Goal: Task Accomplishment & Management: Use online tool/utility

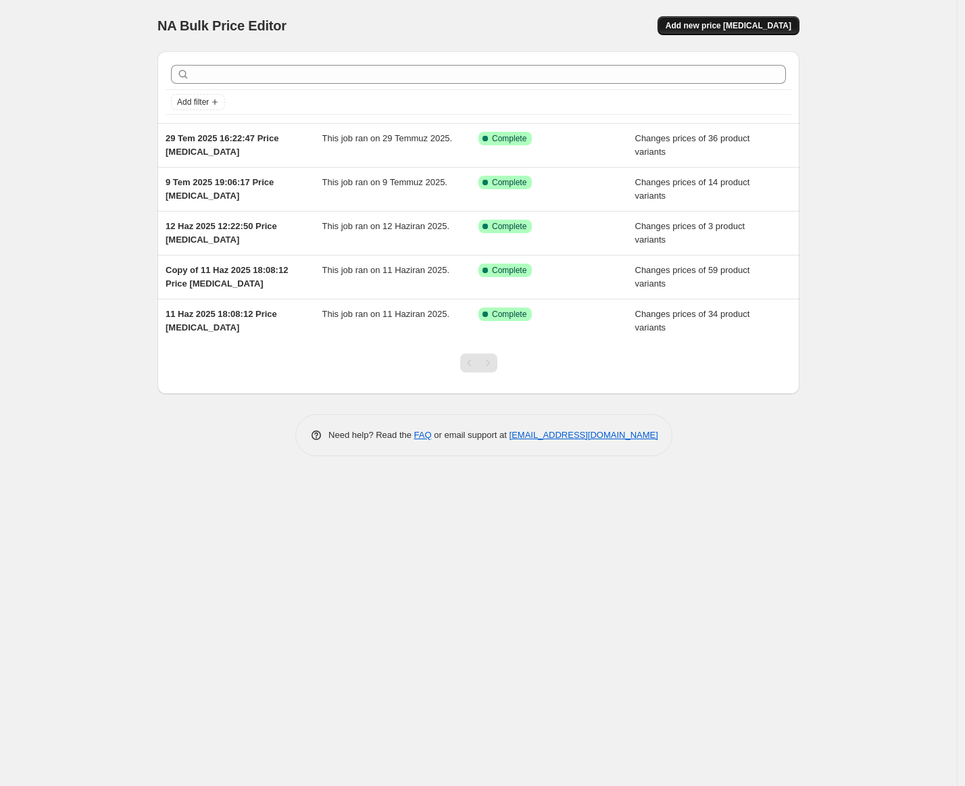
click at [726, 34] on button "Add new price [MEDICAL_DATA]" at bounding box center [728, 25] width 142 height 19
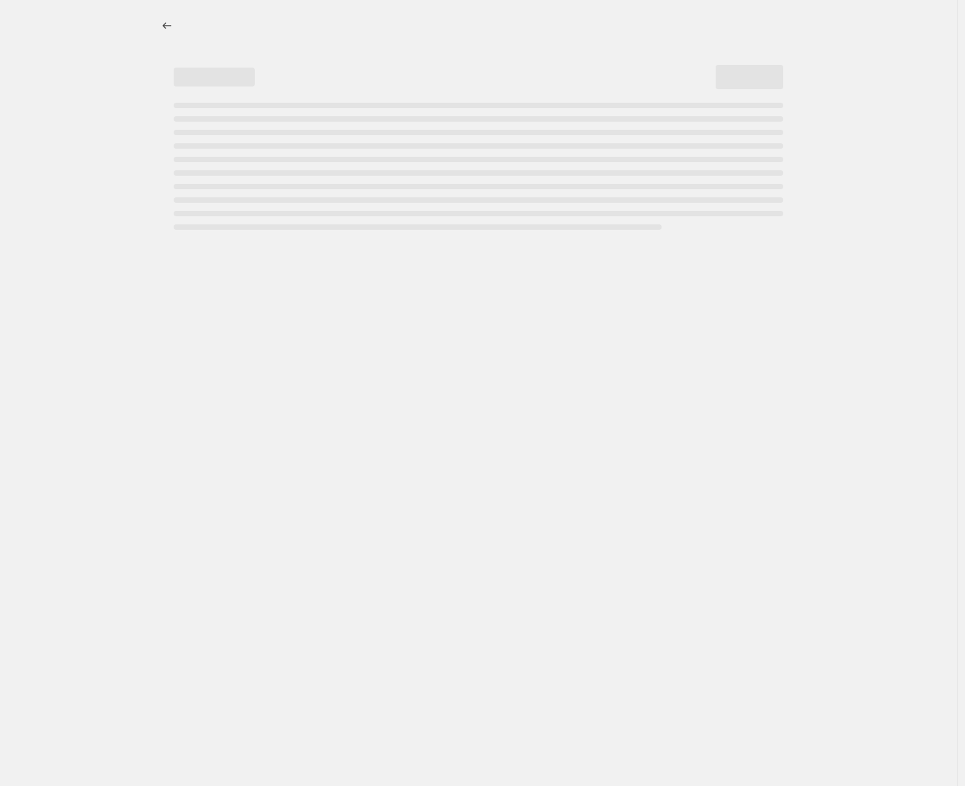
select select "percentage"
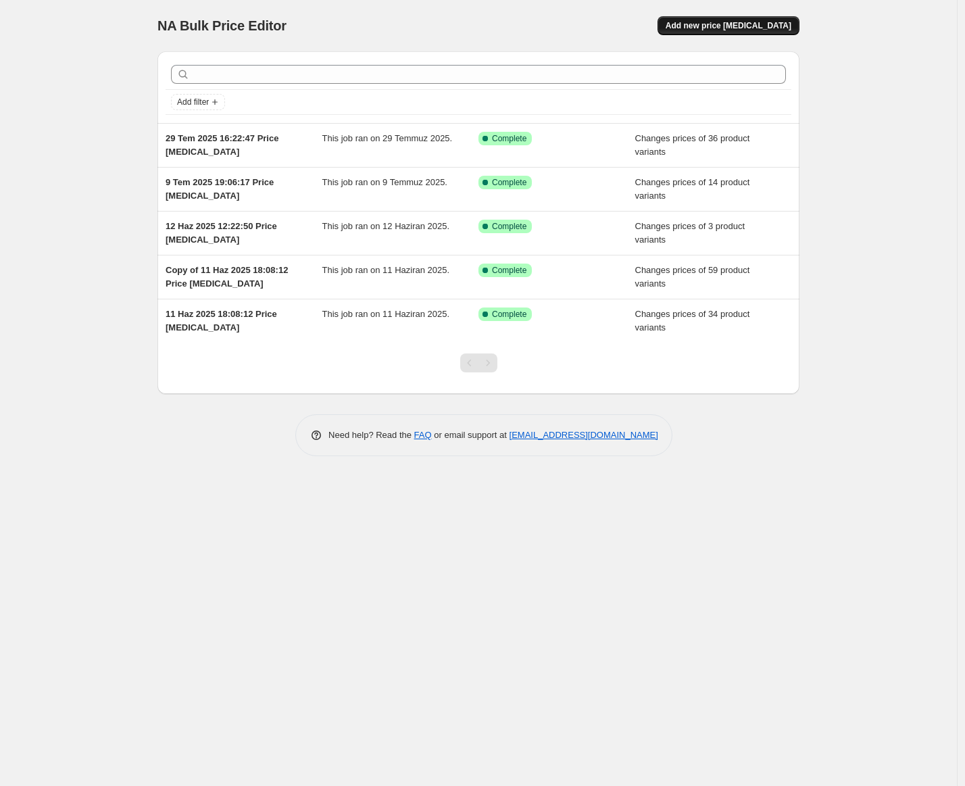
click at [702, 23] on span "Add new price [MEDICAL_DATA]" at bounding box center [729, 25] width 126 height 11
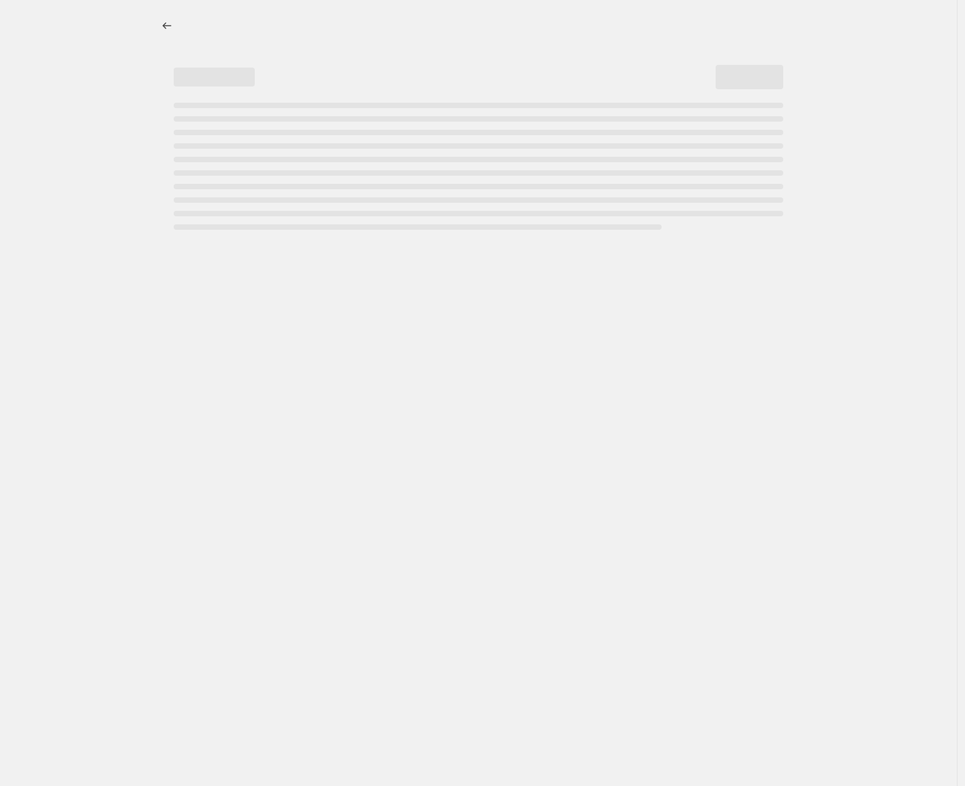
select select "percentage"
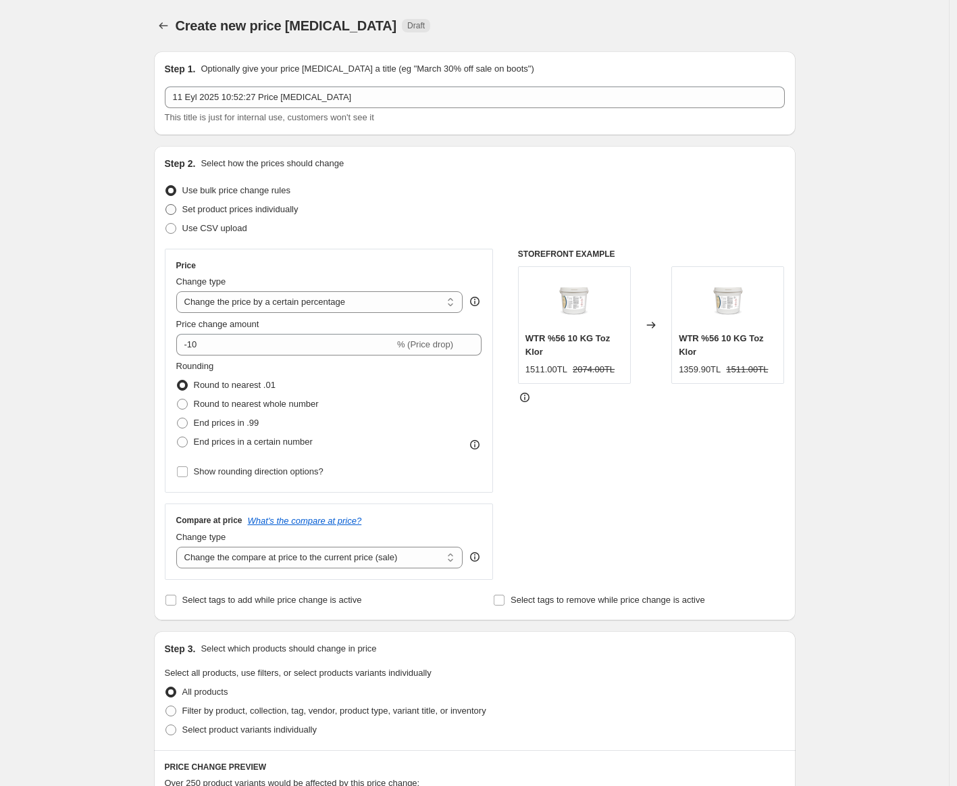
click at [299, 211] on span "Set product prices individually" at bounding box center [240, 209] width 116 height 10
click at [166, 205] on input "Set product prices individually" at bounding box center [166, 204] width 1 height 1
radio input "true"
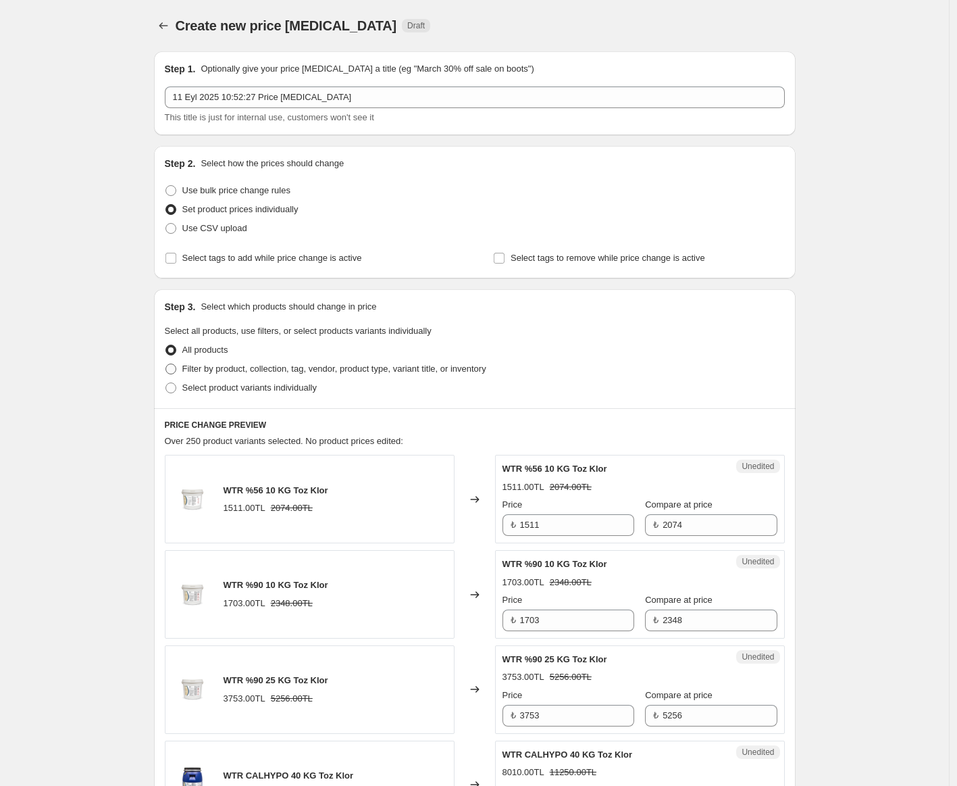
click at [255, 374] on span "Filter by product, collection, tag, vendor, product type, variant title, or inv…" at bounding box center [334, 369] width 304 height 10
click at [166, 364] on input "Filter by product, collection, tag, vendor, product type, variant title, or inv…" at bounding box center [166, 364] width 1 height 1
radio input "true"
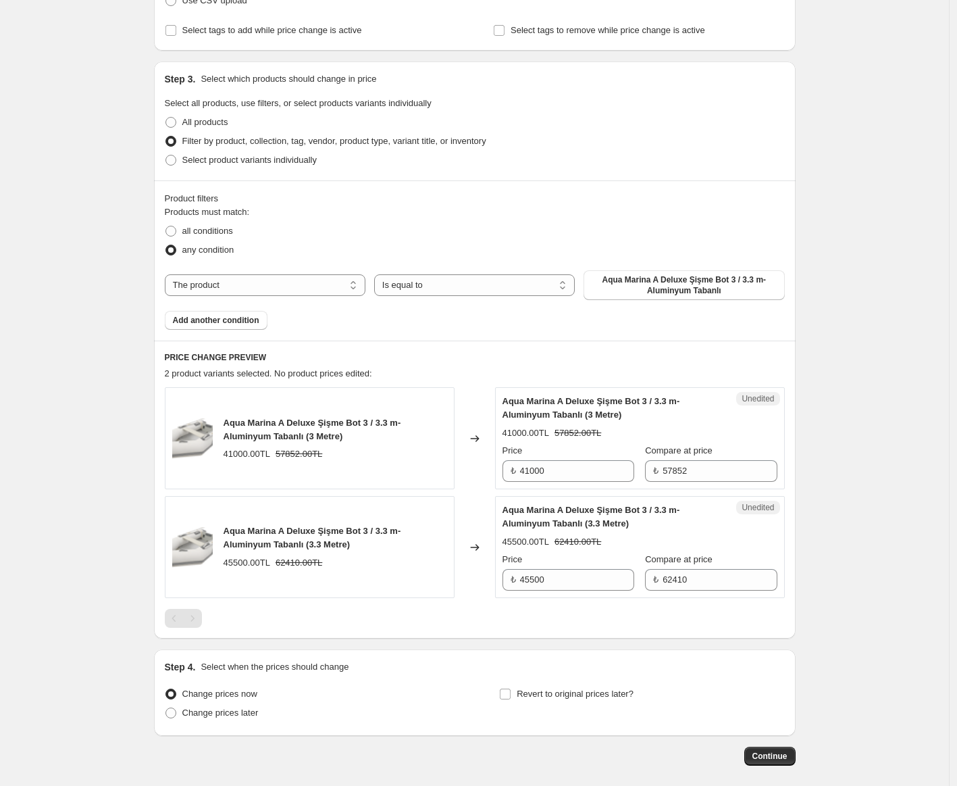
scroll to position [239, 0]
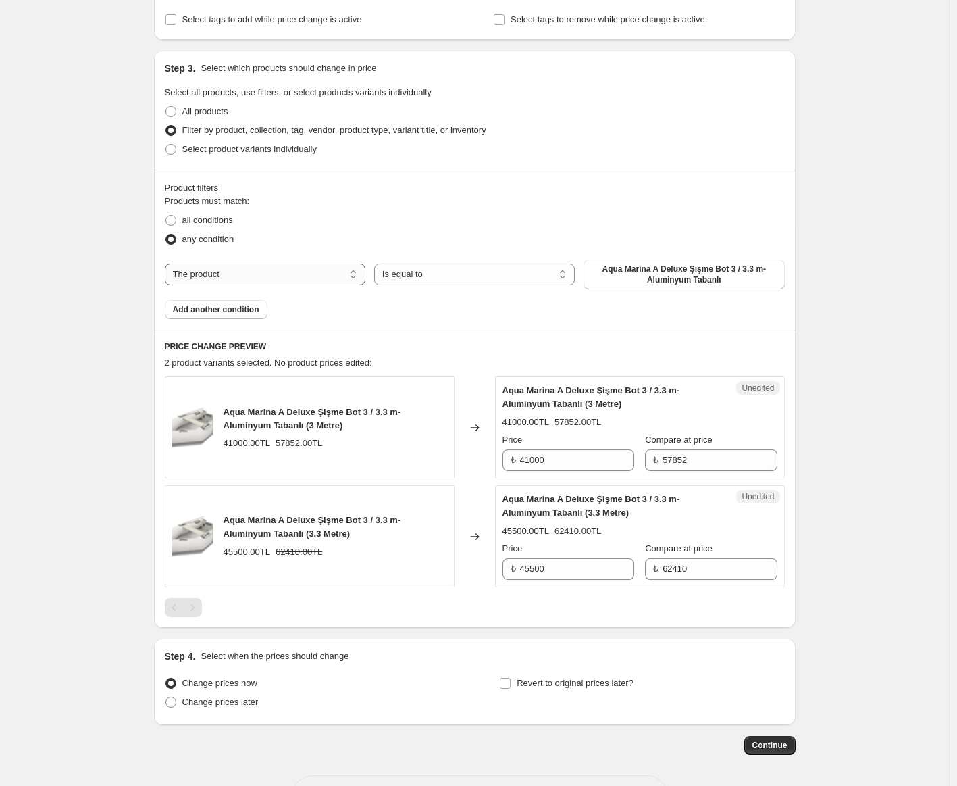
click at [311, 271] on select "The product The product's collection The product's tag The product's vendor The…" at bounding box center [265, 275] width 201 height 22
select select "collection"
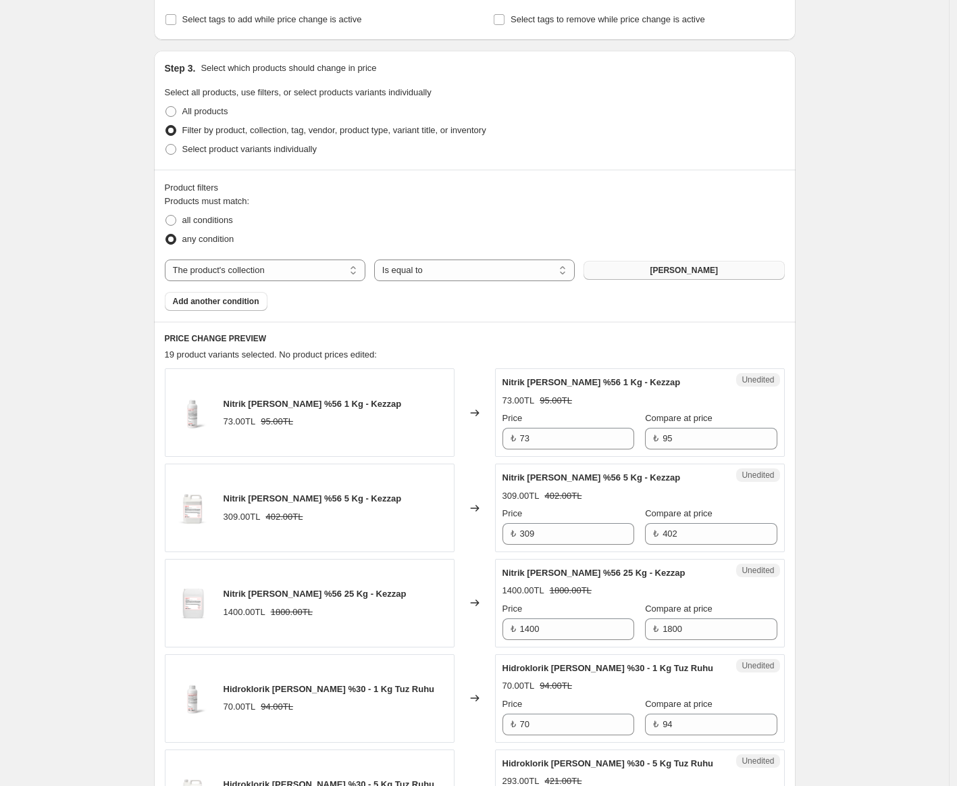
click at [634, 272] on button "Asit" at bounding box center [684, 270] width 201 height 19
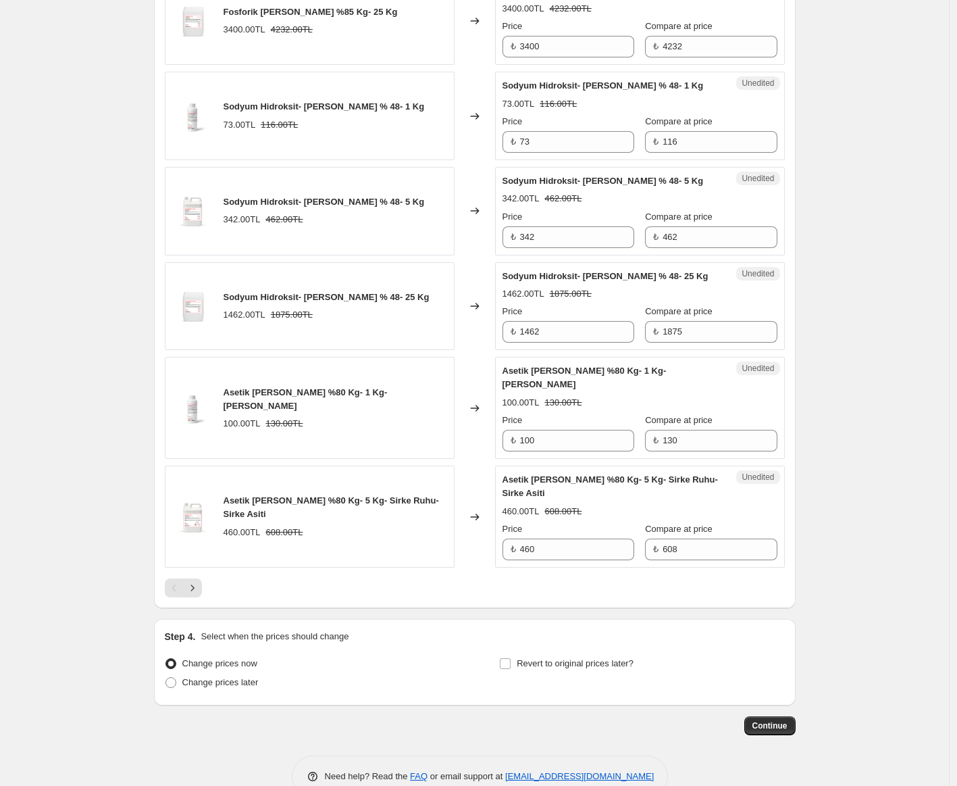
scroll to position [1966, 0]
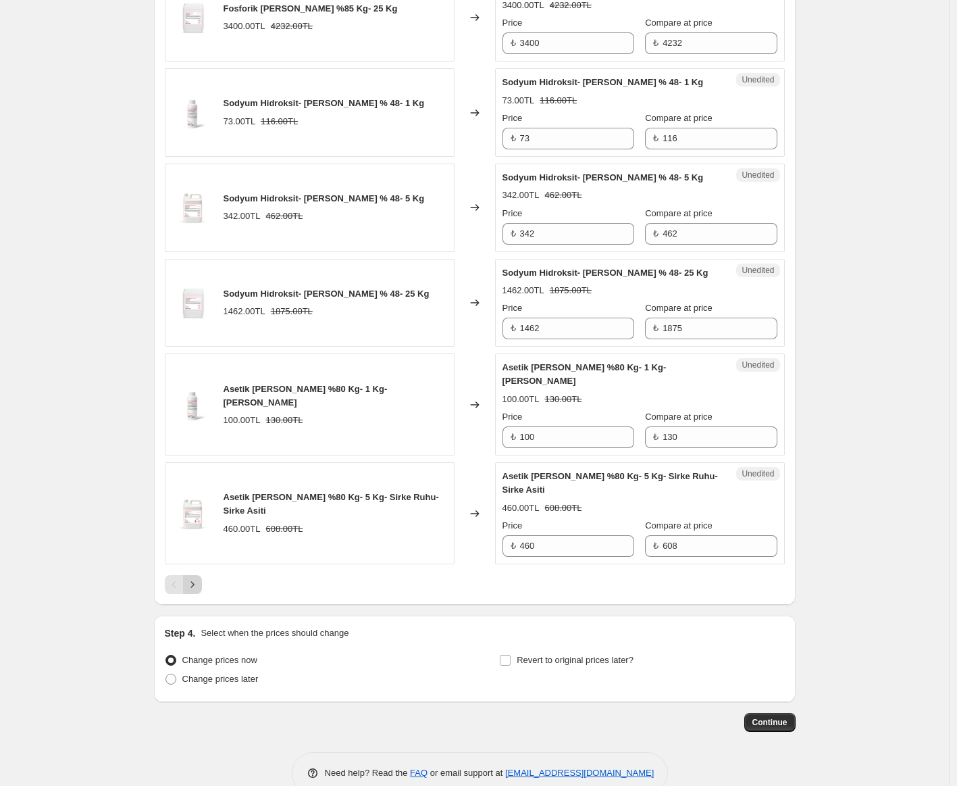
click at [198, 582] on icon "Next" at bounding box center [193, 585] width 14 height 14
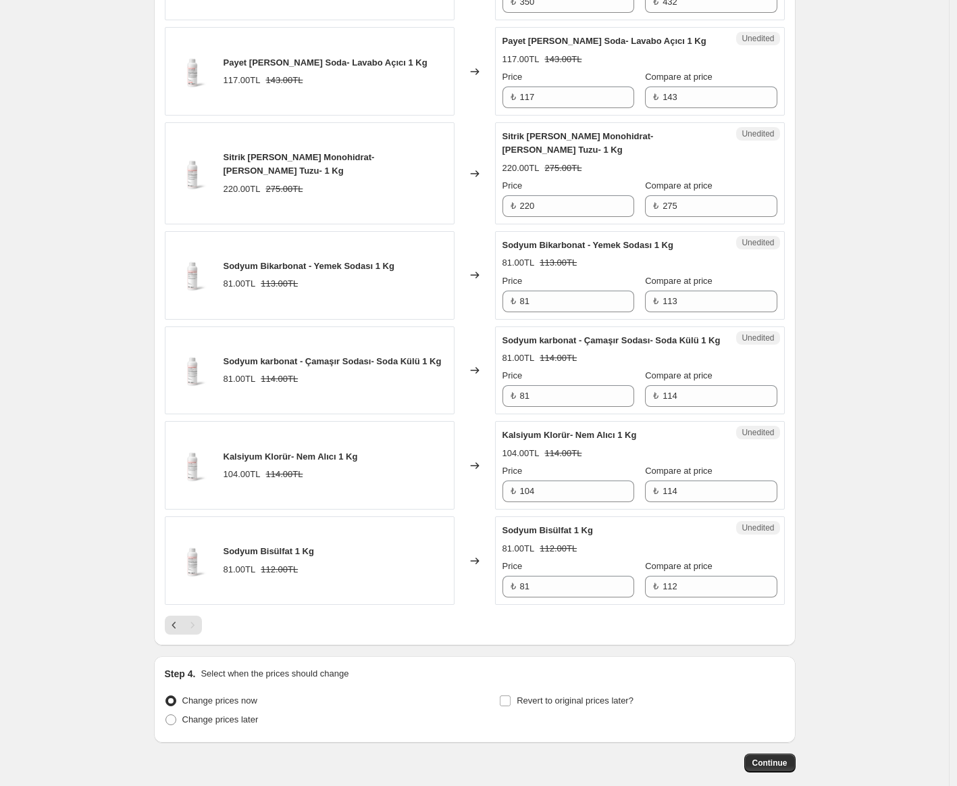
scroll to position [1847, 0]
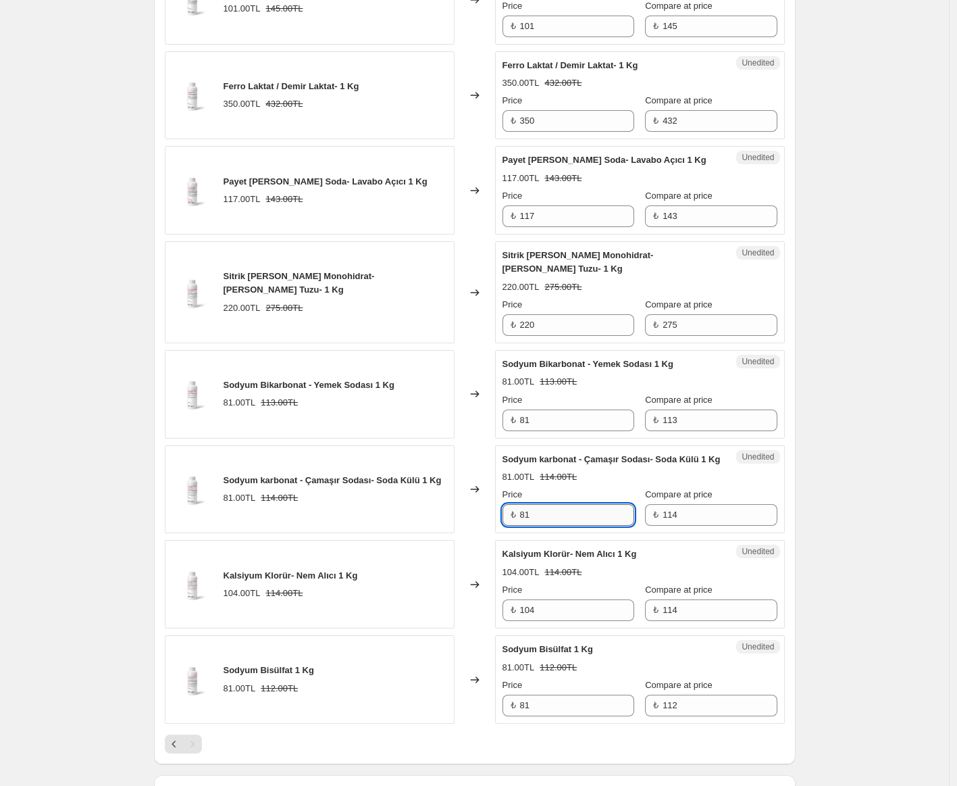
click at [583, 517] on input "81" at bounding box center [577, 515] width 114 height 22
type input "59"
click at [663, 516] on input "114" at bounding box center [720, 515] width 114 height 22
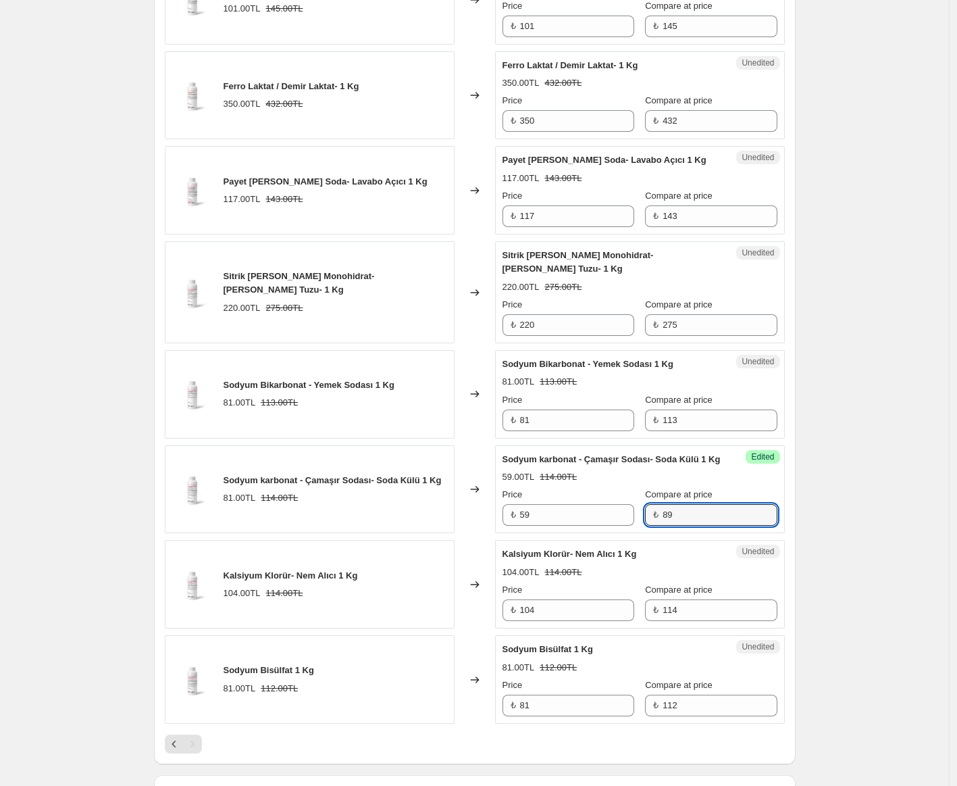
type input "89"
click at [537, 409] on input "81" at bounding box center [577, 420] width 114 height 22
type input "59"
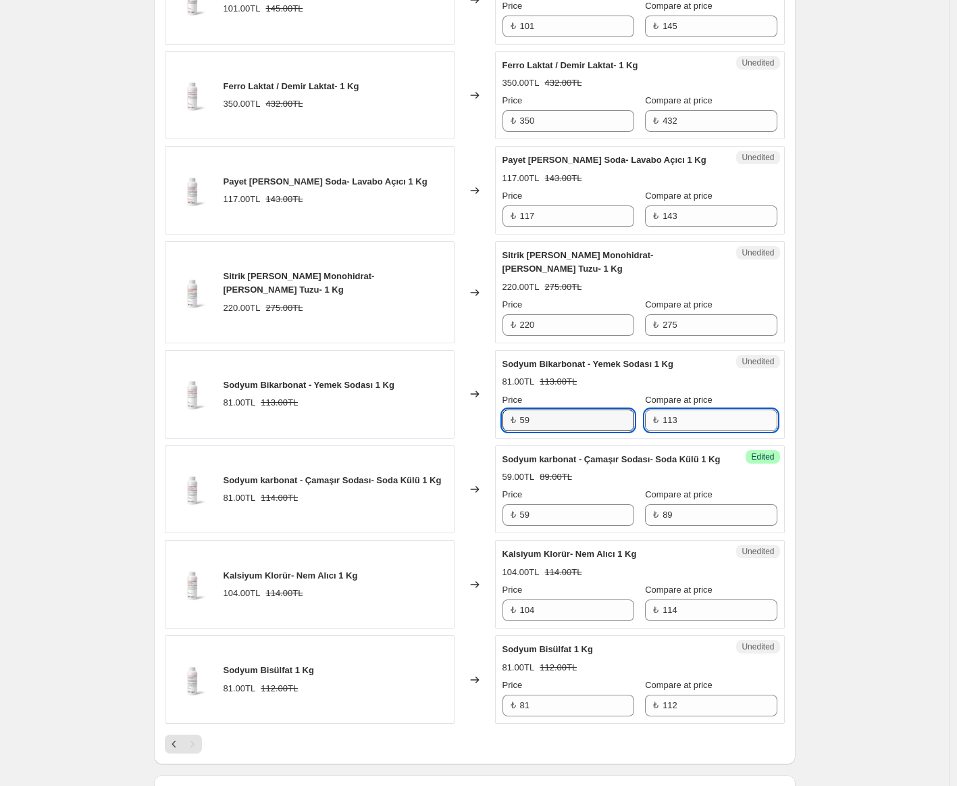
click at [669, 413] on input "113" at bounding box center [720, 420] width 114 height 22
type input "89"
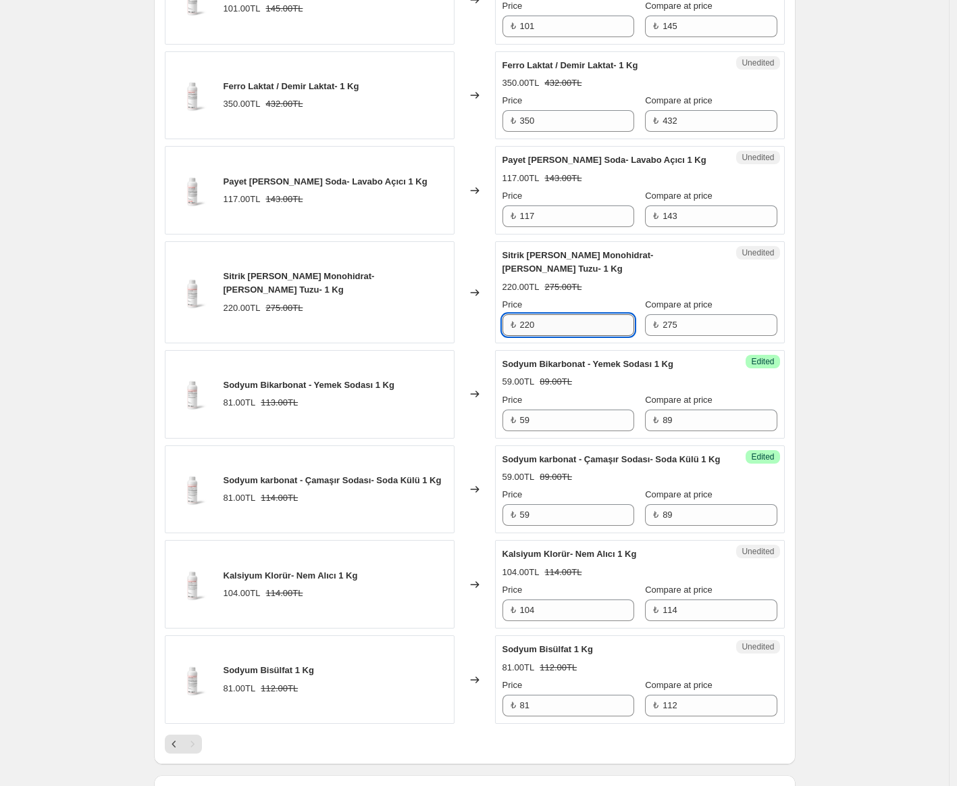
click at [560, 314] on input "220" at bounding box center [577, 325] width 114 height 22
type input "2"
type input "159"
type input "210"
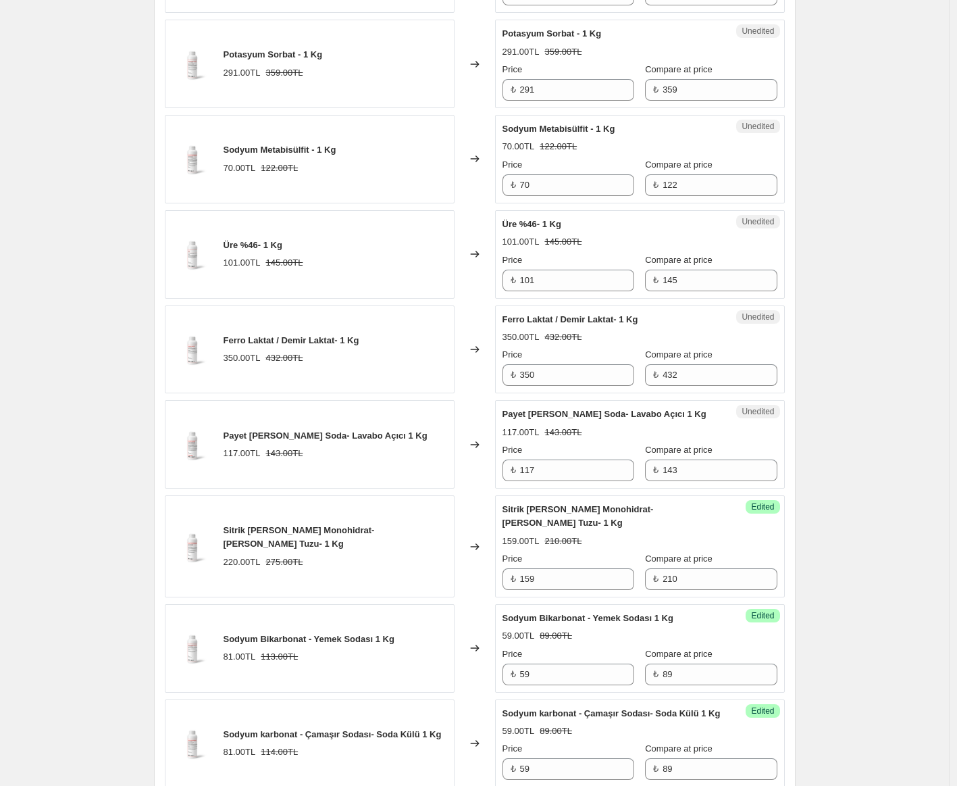
scroll to position [1560, 0]
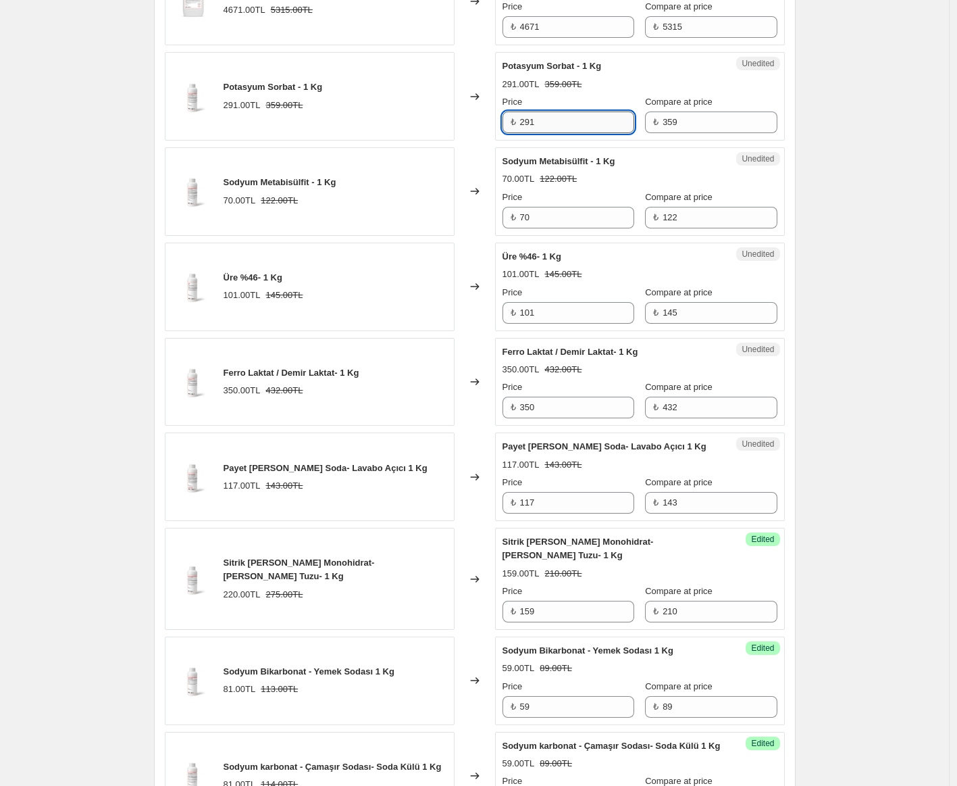
click at [573, 123] on input "291" at bounding box center [577, 122] width 114 height 22
type input "259"
click at [676, 118] on input "359" at bounding box center [720, 122] width 114 height 22
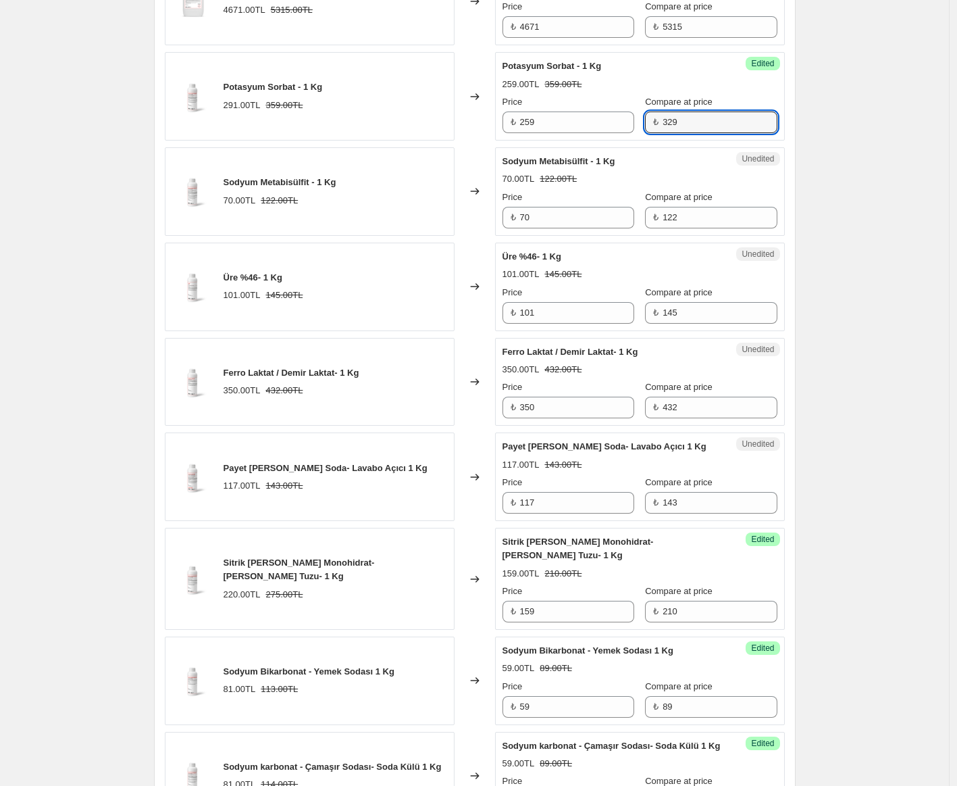
type input "329"
click at [567, 307] on input "101" at bounding box center [577, 313] width 114 height 22
type input "95"
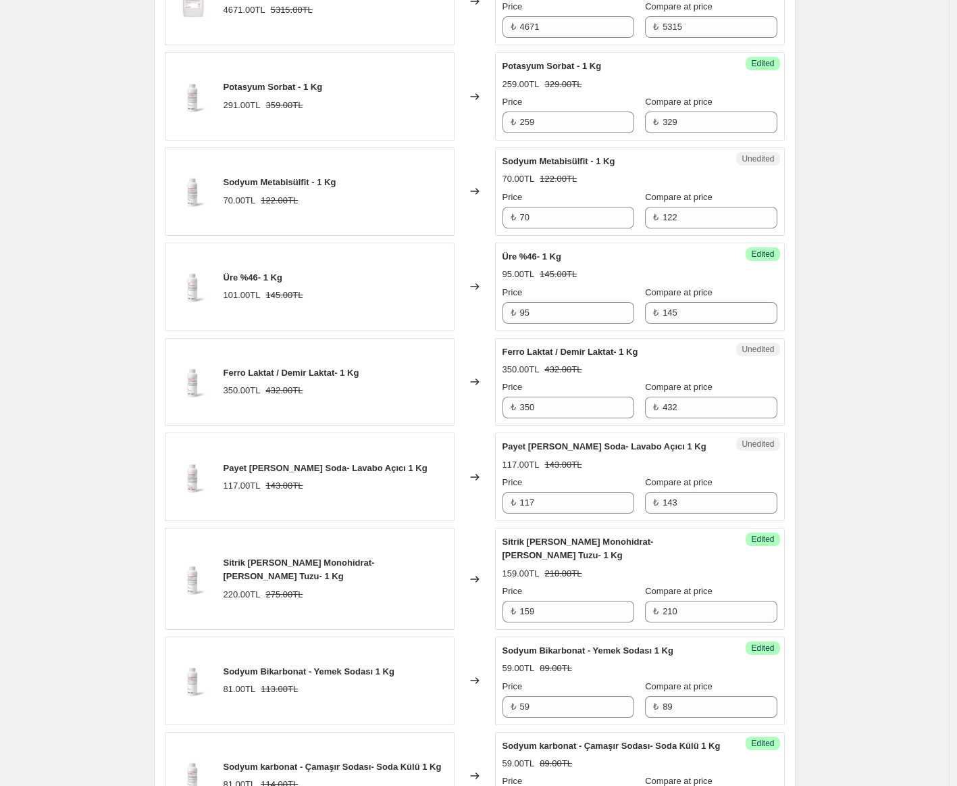
click at [551, 499] on input "117" at bounding box center [577, 503] width 114 height 22
type input "85"
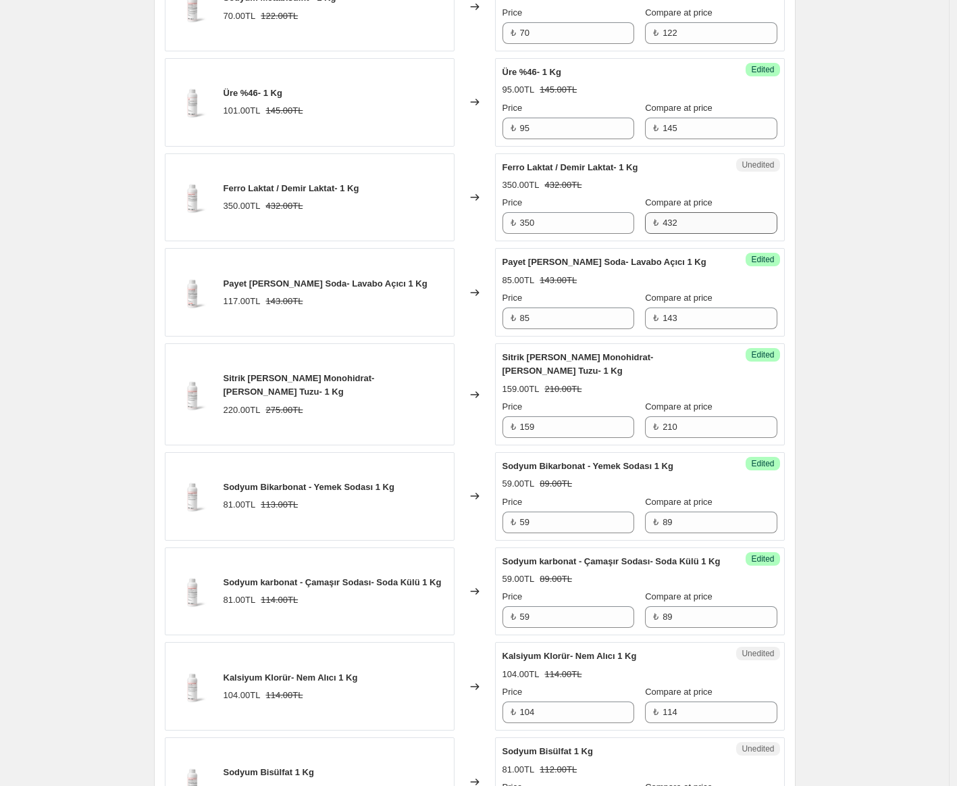
scroll to position [1781, 0]
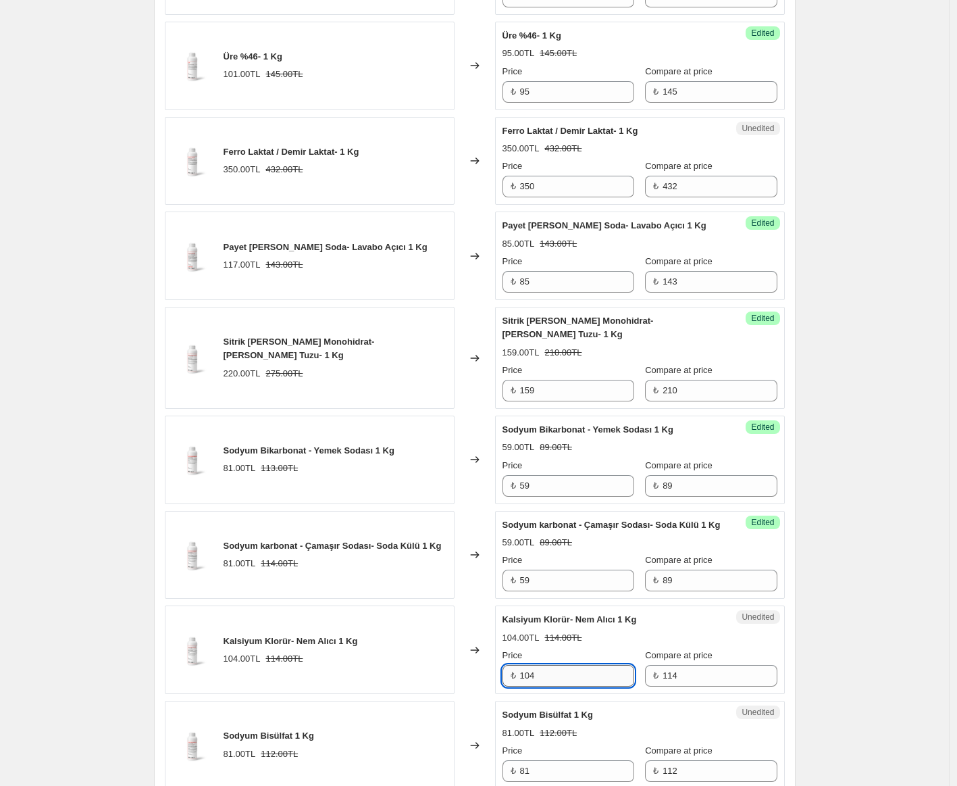
click at [549, 672] on input "104" at bounding box center [577, 676] width 114 height 22
type input "76"
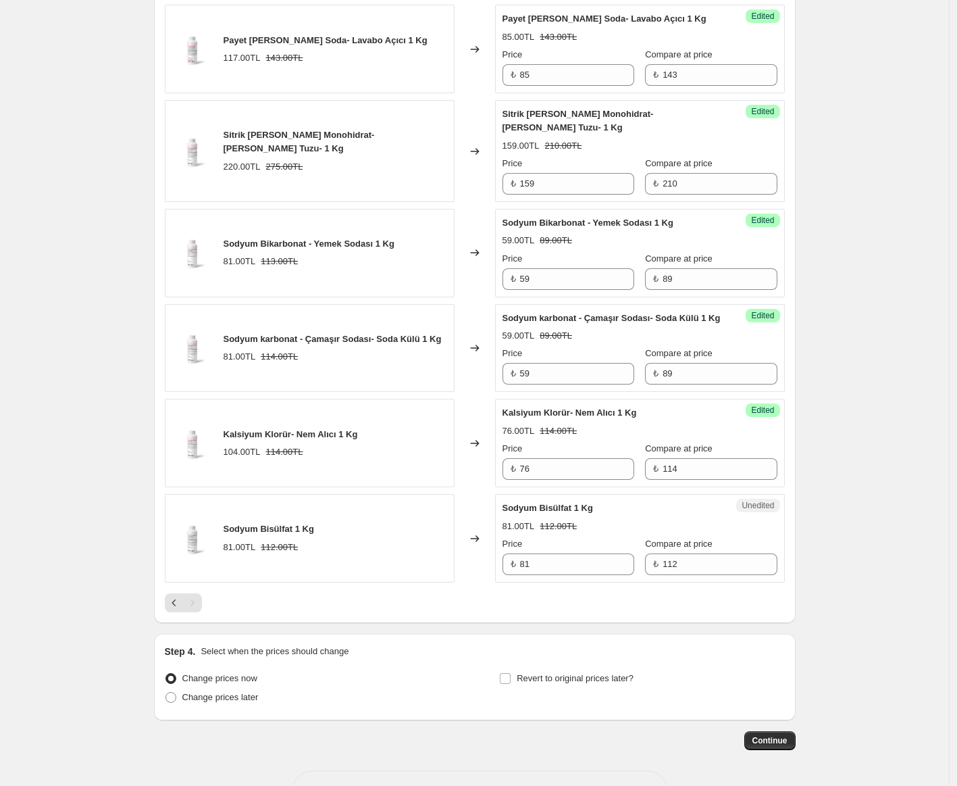
scroll to position [2000, 0]
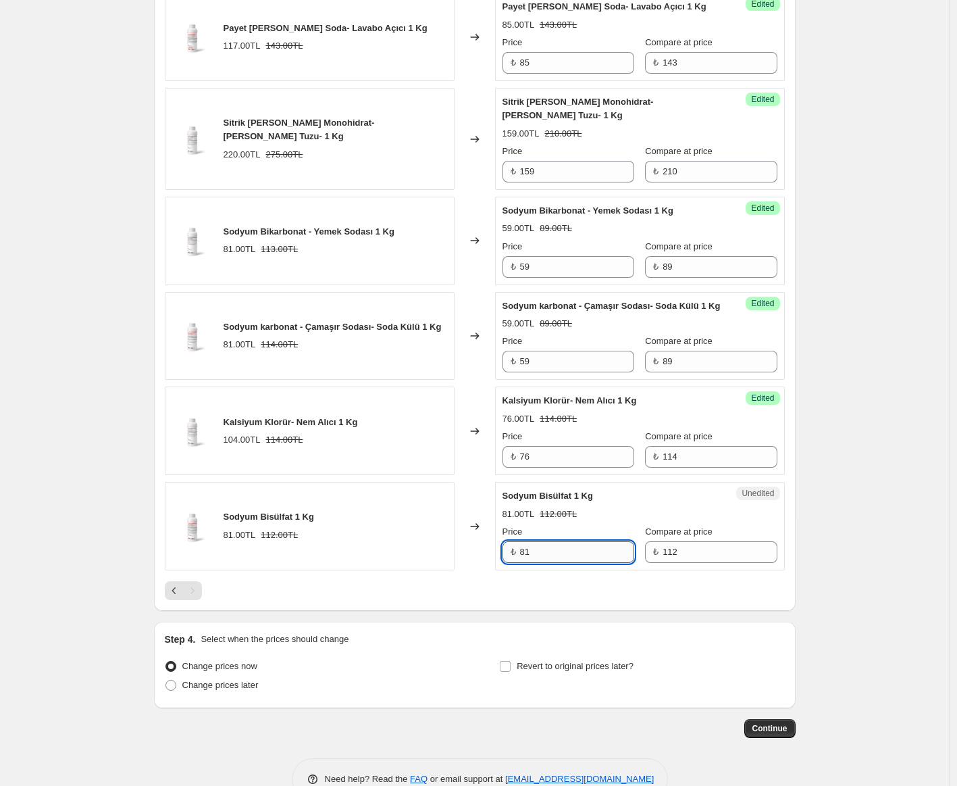
click at [560, 545] on input "81" at bounding box center [577, 552] width 114 height 22
type input "71"
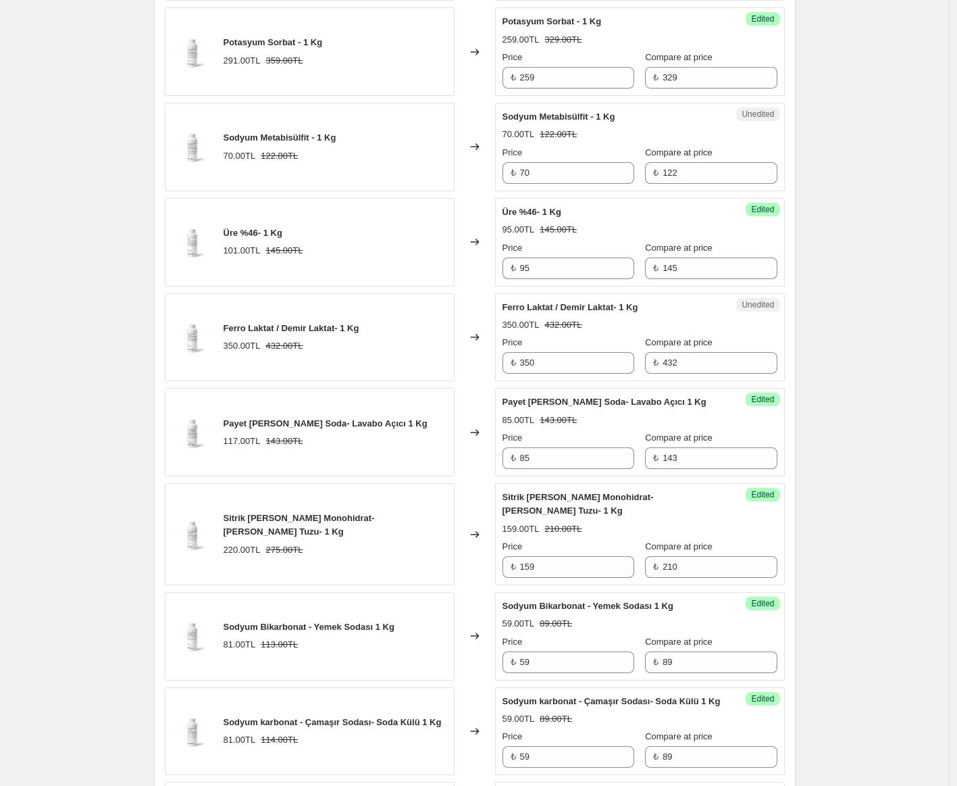
scroll to position [2035, 0]
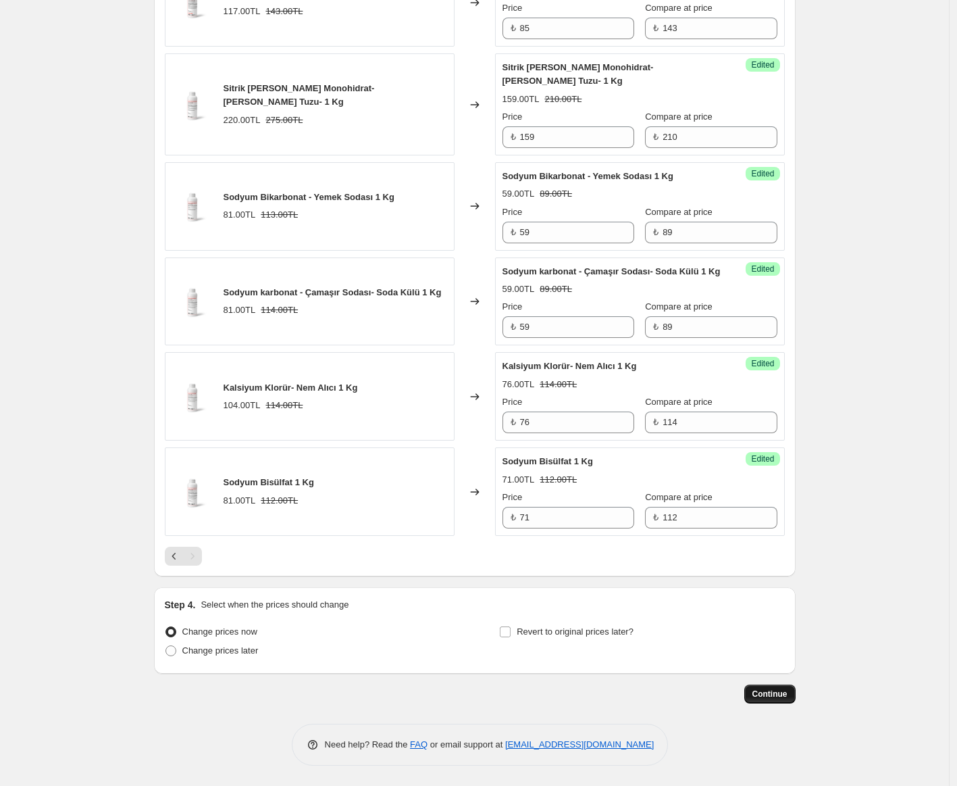
click at [783, 687] on button "Continue" at bounding box center [770, 693] width 51 height 19
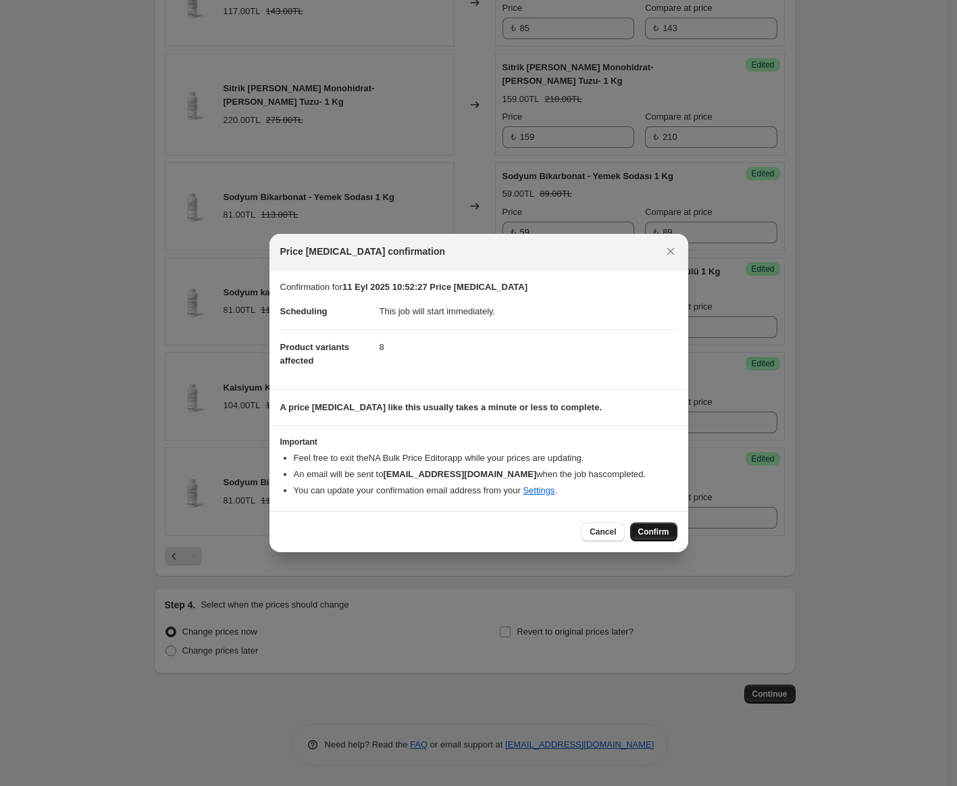
click at [657, 525] on button "Confirm" at bounding box center [653, 531] width 47 height 19
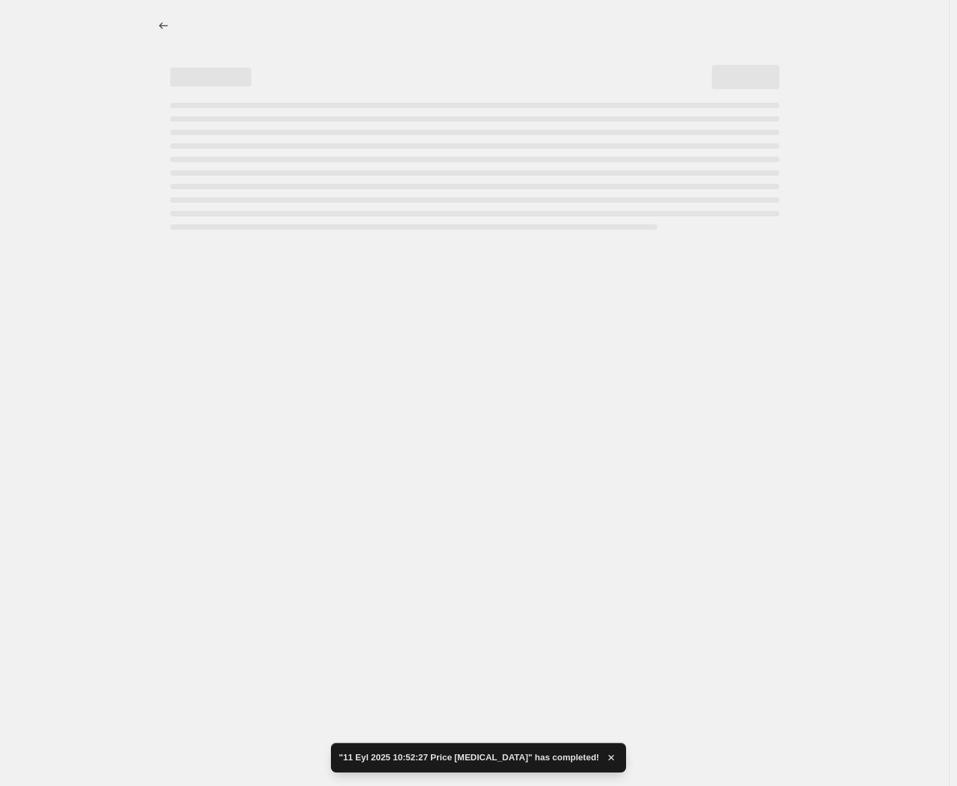
select select "collection"
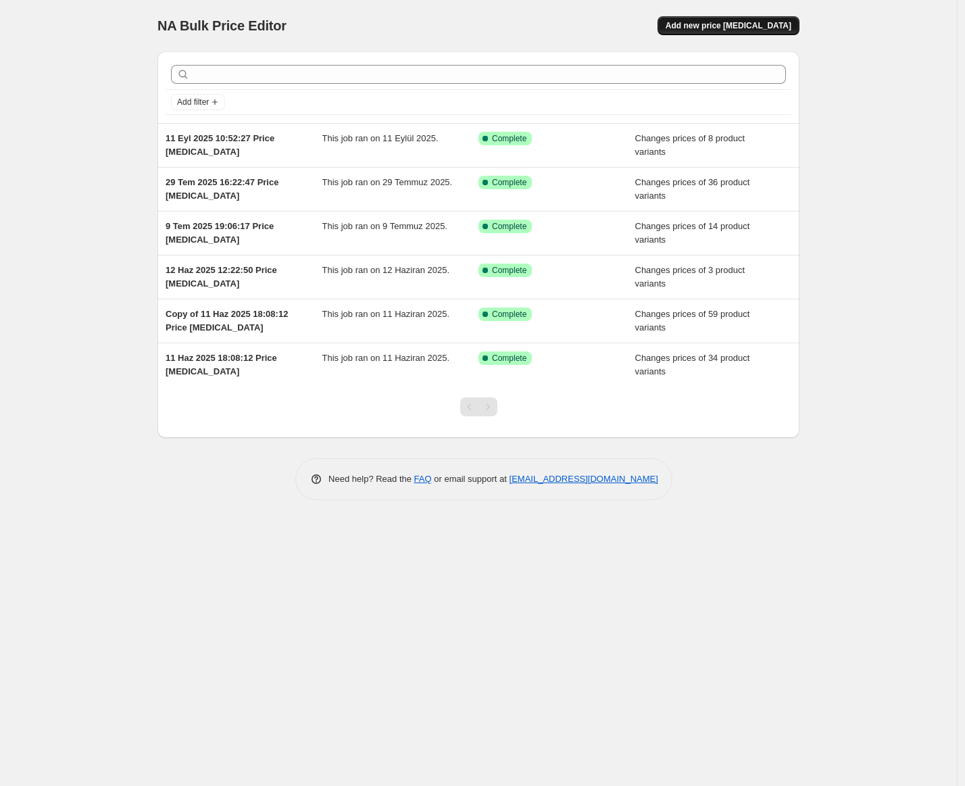
click at [708, 24] on span "Add new price change job" at bounding box center [729, 25] width 126 height 11
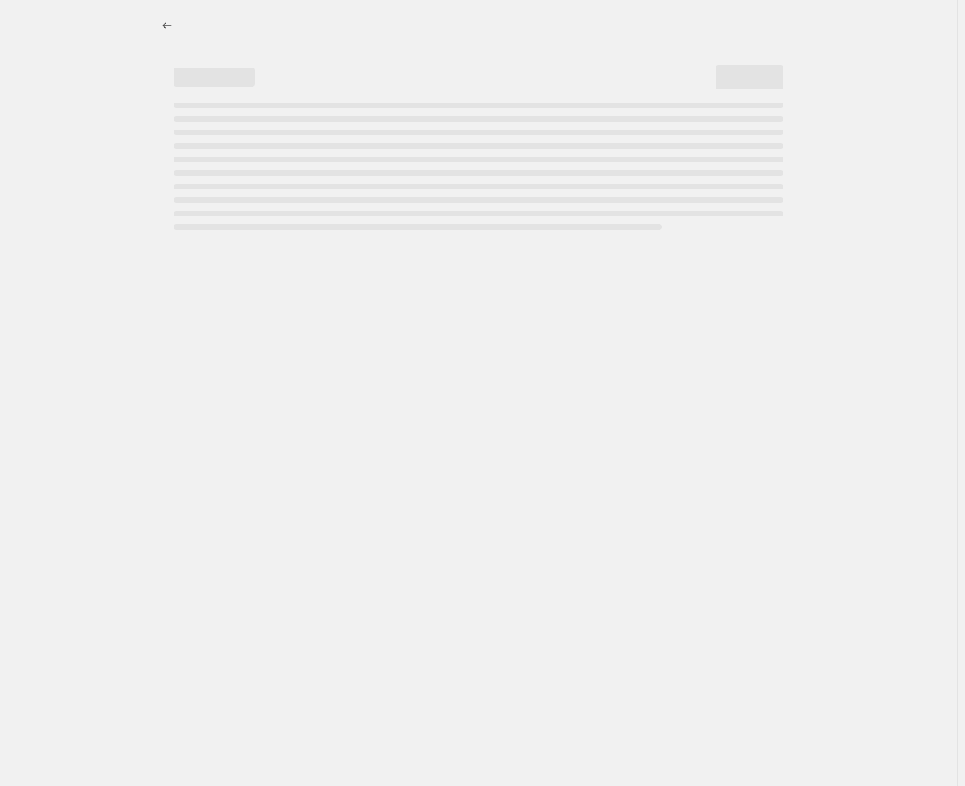
select select "percentage"
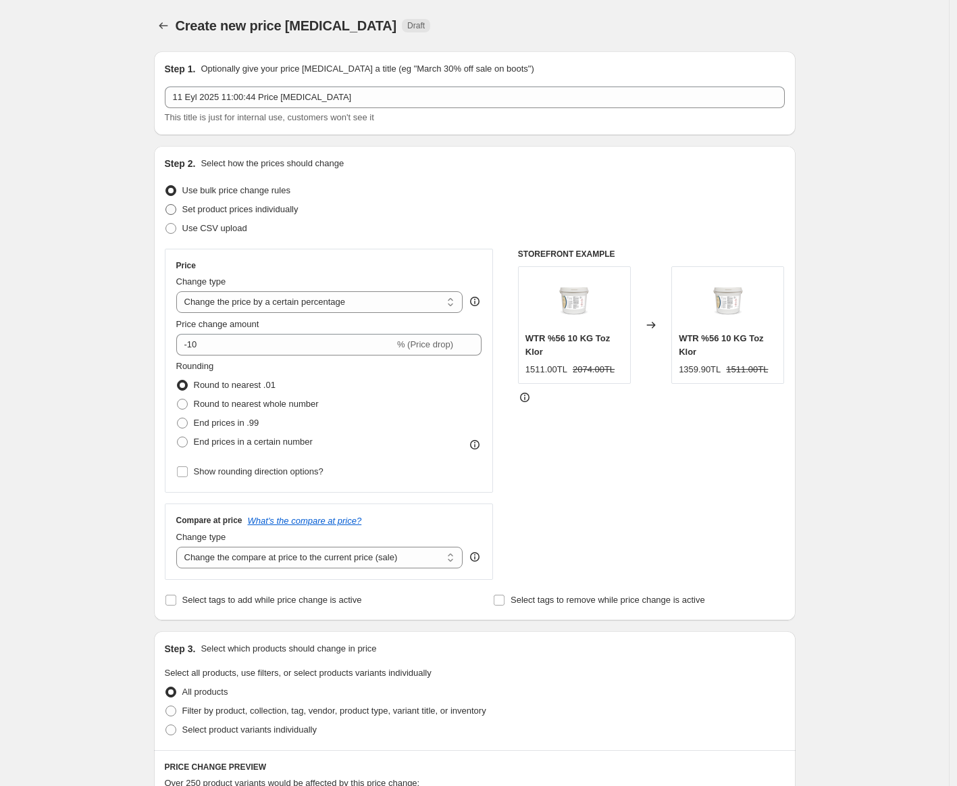
click at [239, 210] on span "Set product prices individually" at bounding box center [240, 209] width 116 height 10
click at [166, 205] on input "Set product prices individually" at bounding box center [166, 204] width 1 height 1
radio input "true"
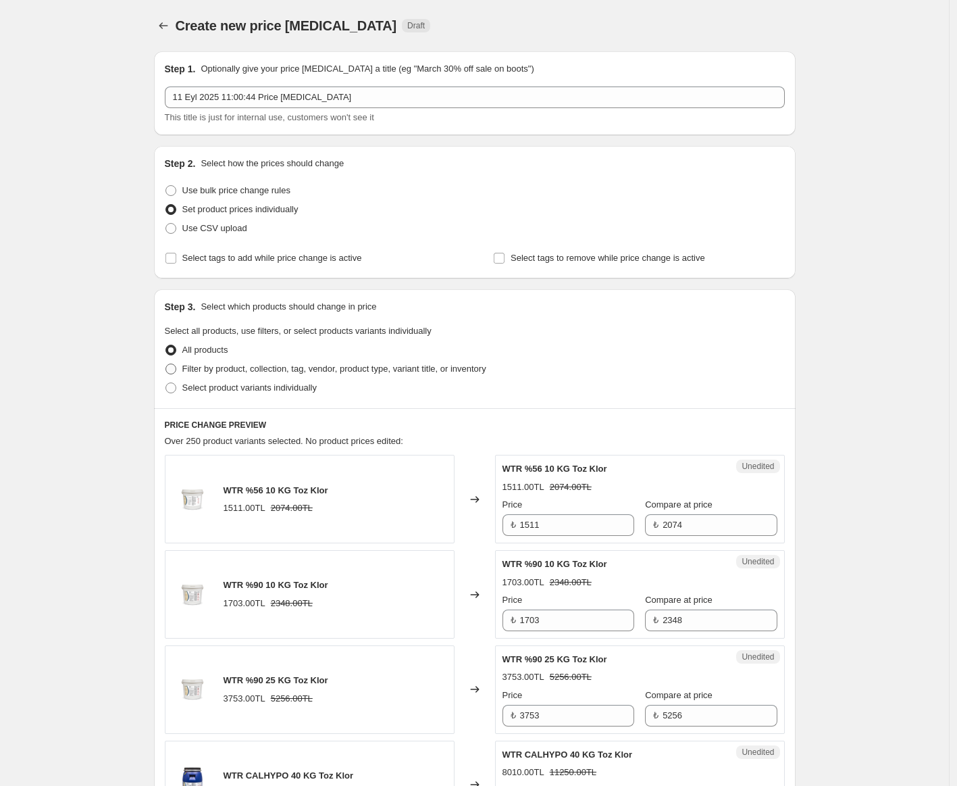
click at [238, 373] on span "Filter by product, collection, tag, vendor, product type, variant title, or inv…" at bounding box center [334, 369] width 304 height 10
click at [166, 364] on input "Filter by product, collection, tag, vendor, product type, variant title, or inv…" at bounding box center [166, 364] width 1 height 1
radio input "true"
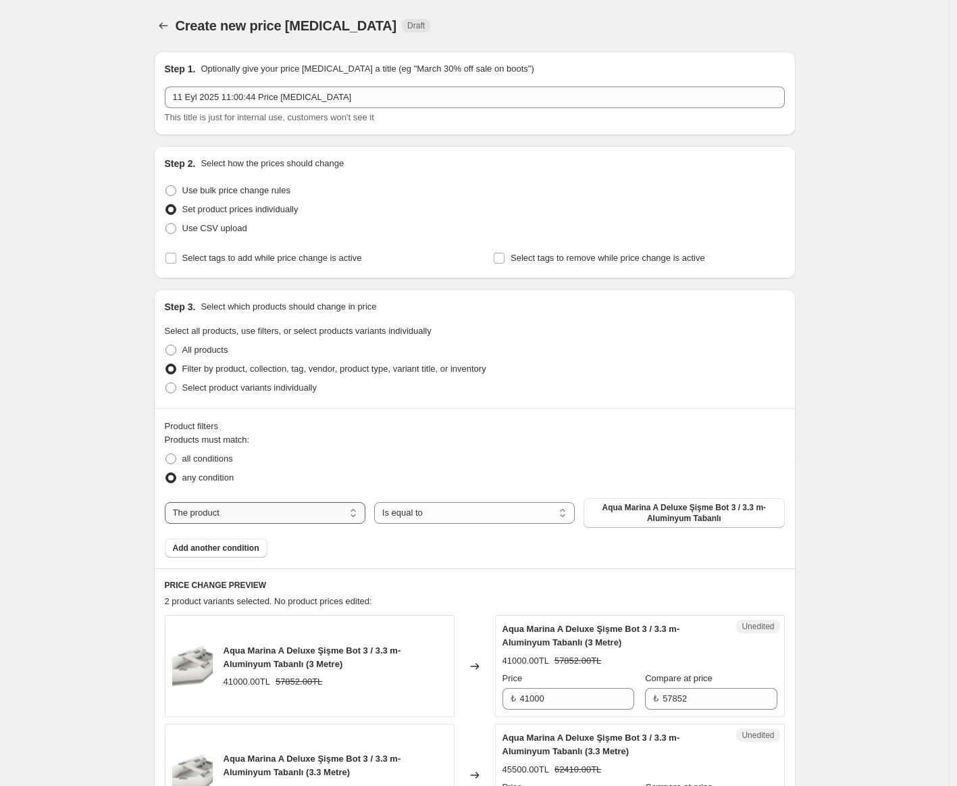
click at [313, 510] on select "The product The product's collection The product's tag The product's vendor The…" at bounding box center [265, 513] width 201 height 22
select select "collection"
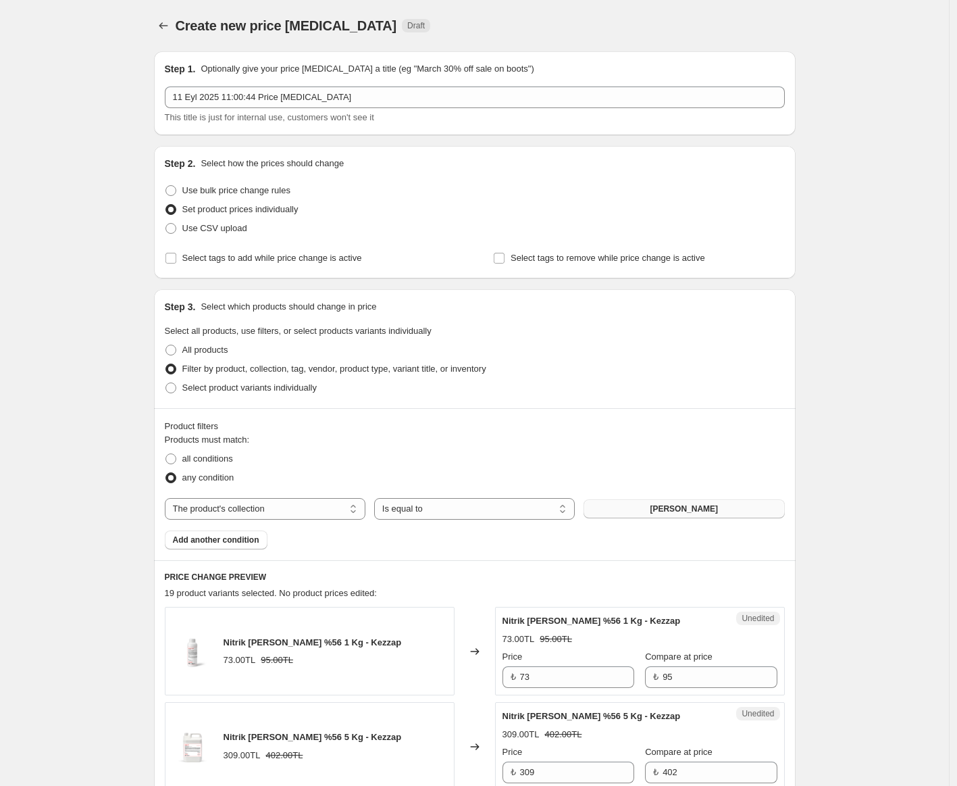
click at [627, 512] on button "Asit" at bounding box center [684, 508] width 201 height 19
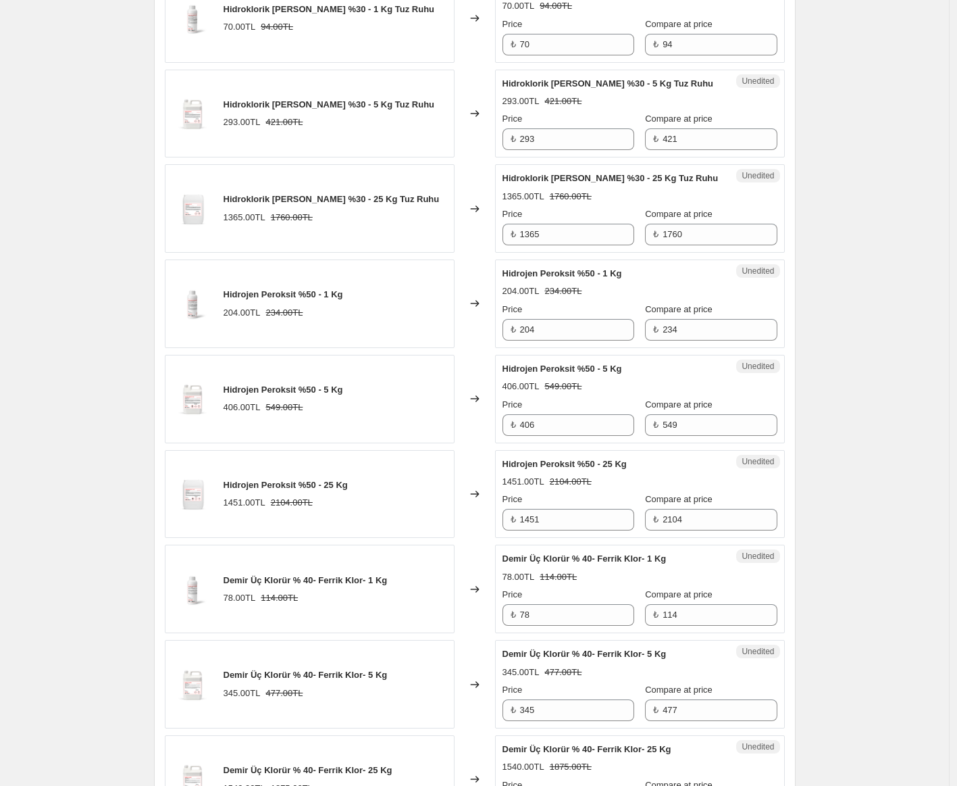
scroll to position [1049, 0]
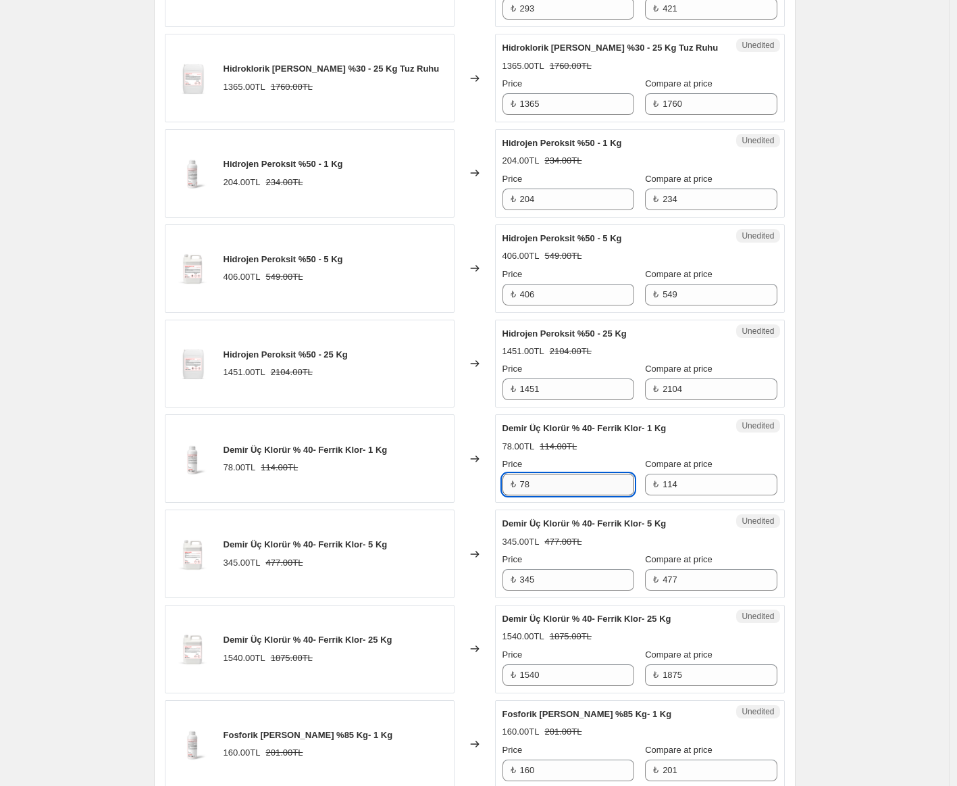
click at [551, 482] on input "78" at bounding box center [577, 485] width 114 height 22
type input "72"
click at [895, 305] on div "Create new price change job. This page is ready Create new price change job Dra…" at bounding box center [474, 341] width 949 height 2780
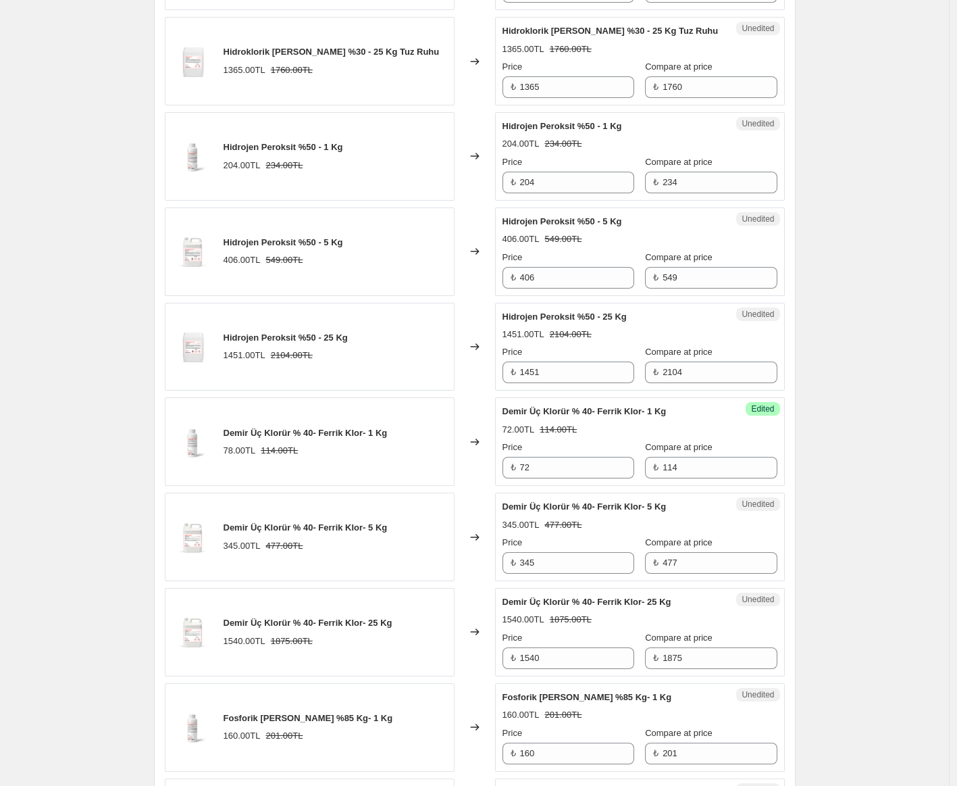
scroll to position [1226, 0]
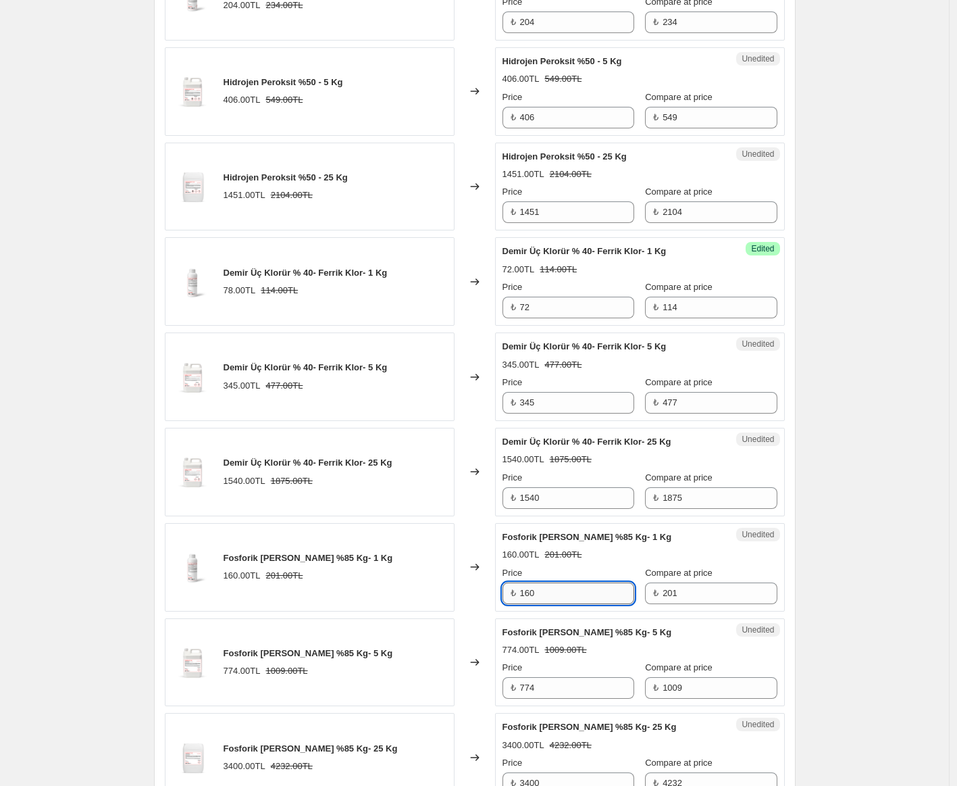
click at [564, 593] on input "160" at bounding box center [577, 593] width 114 height 22
click at [852, 191] on div "Create new price change job. This page is ready Create new price change job Dra…" at bounding box center [474, 164] width 949 height 2780
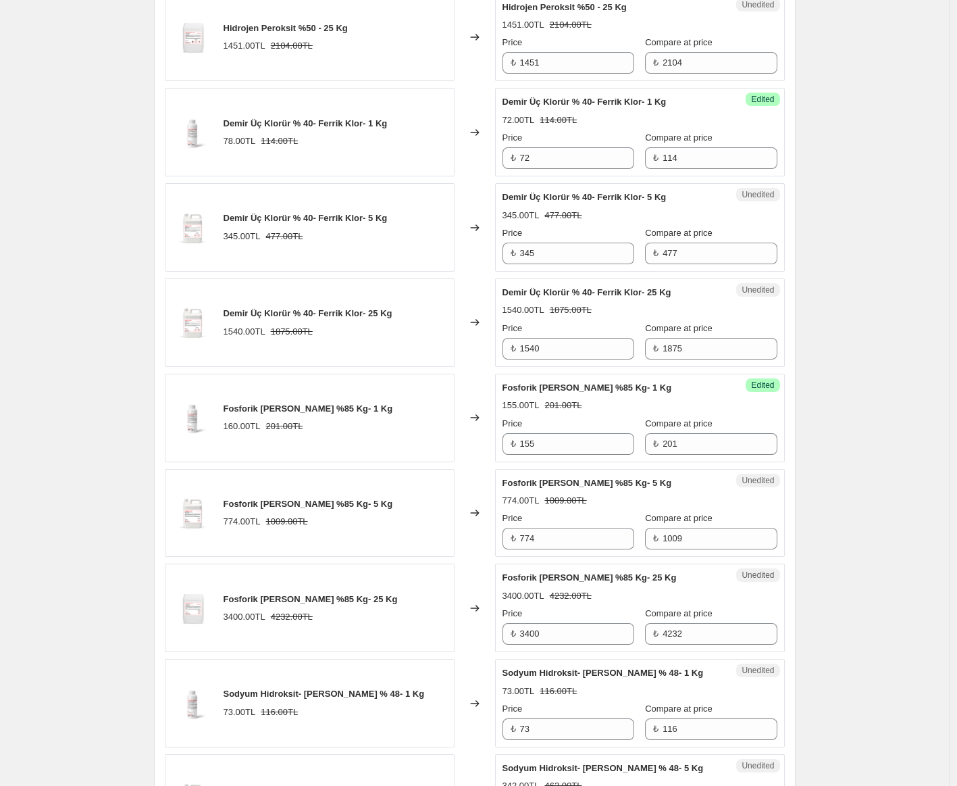
scroll to position [1437, 0]
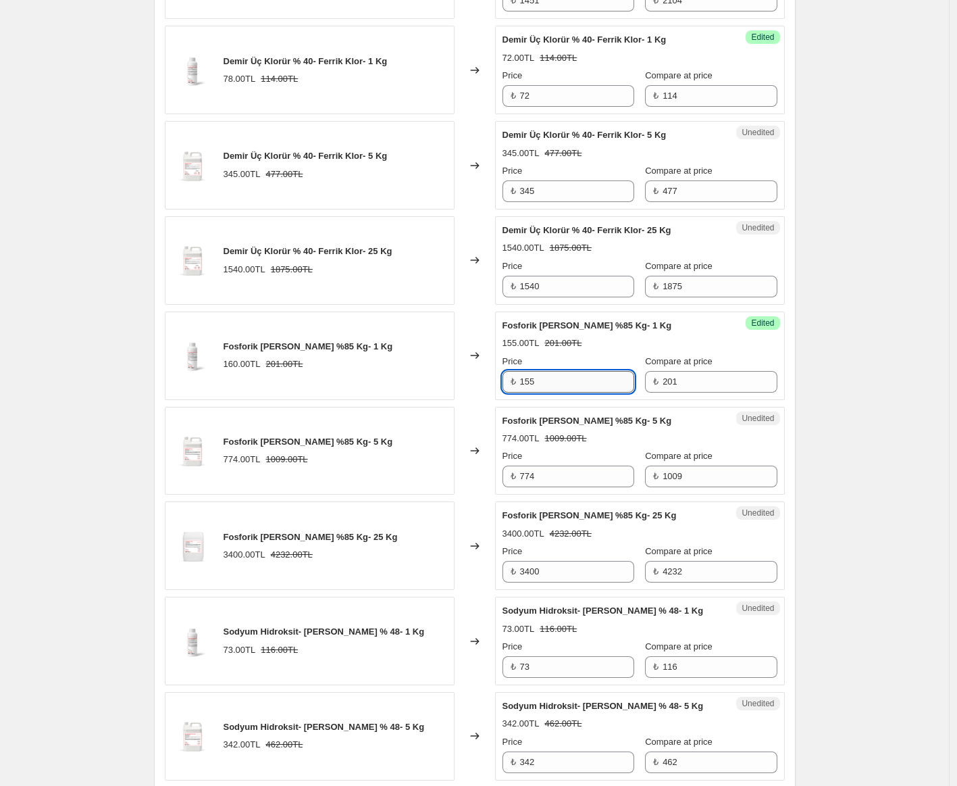
click at [533, 379] on input "155" at bounding box center [577, 382] width 114 height 22
type input "145"
click at [552, 664] on input "73" at bounding box center [577, 667] width 114 height 22
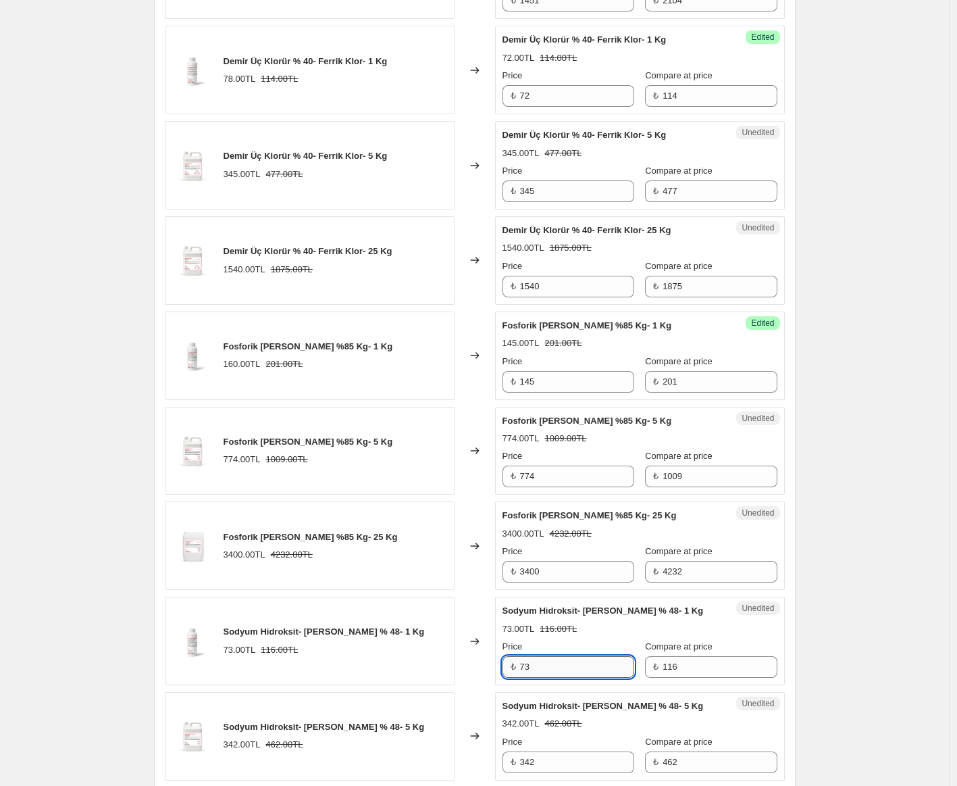
click at [552, 664] on input "73" at bounding box center [577, 667] width 114 height 22
type input "85"
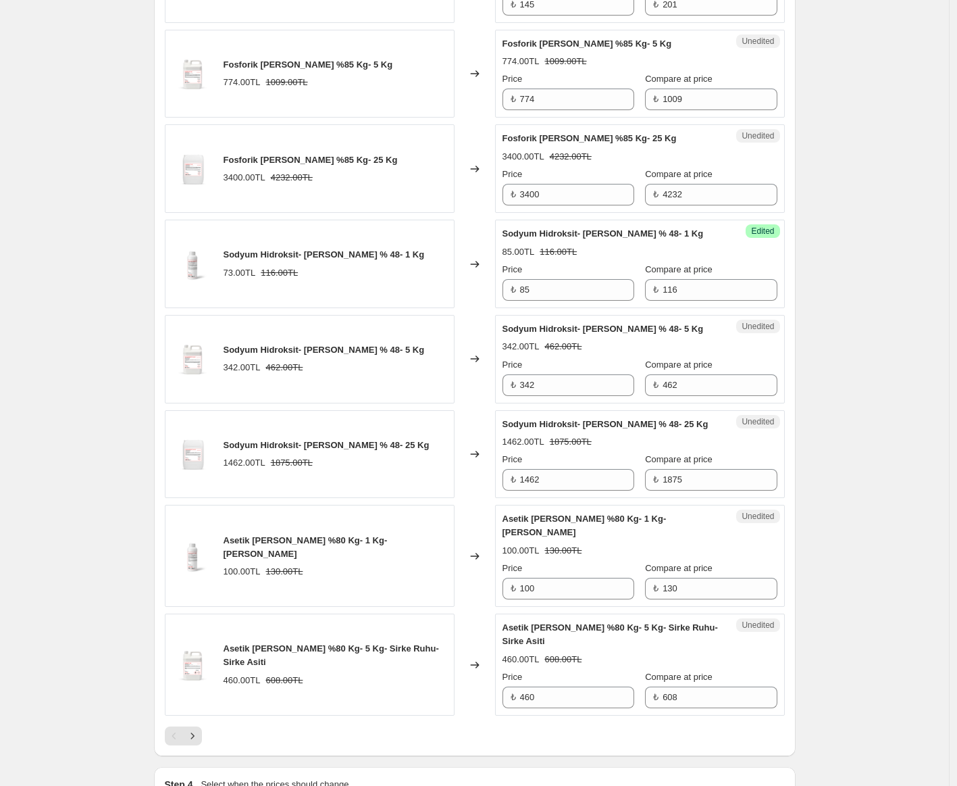
scroll to position [1856, 0]
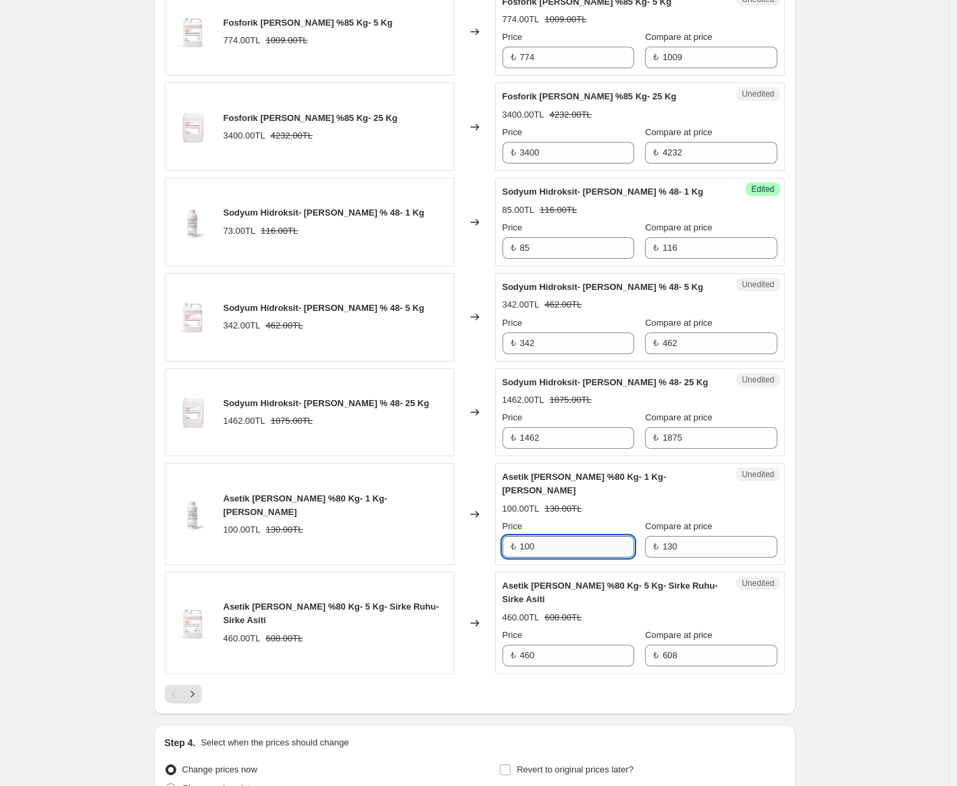
click at [572, 537] on input "100" at bounding box center [577, 547] width 114 height 22
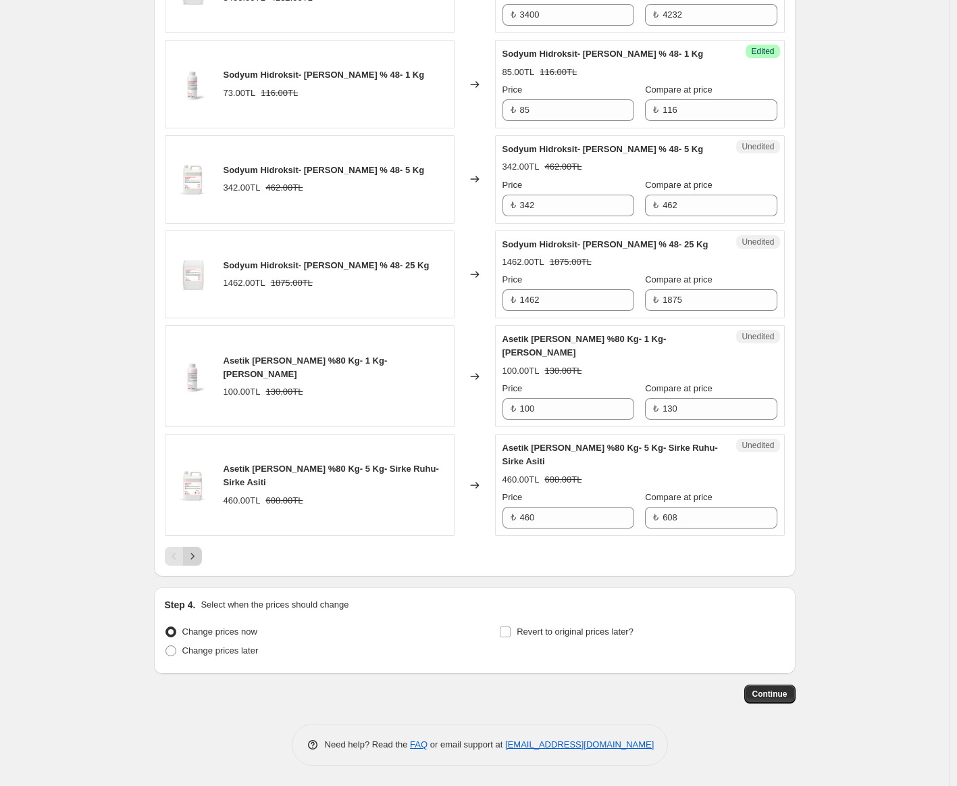
click at [197, 558] on icon "Next" at bounding box center [193, 556] width 14 height 14
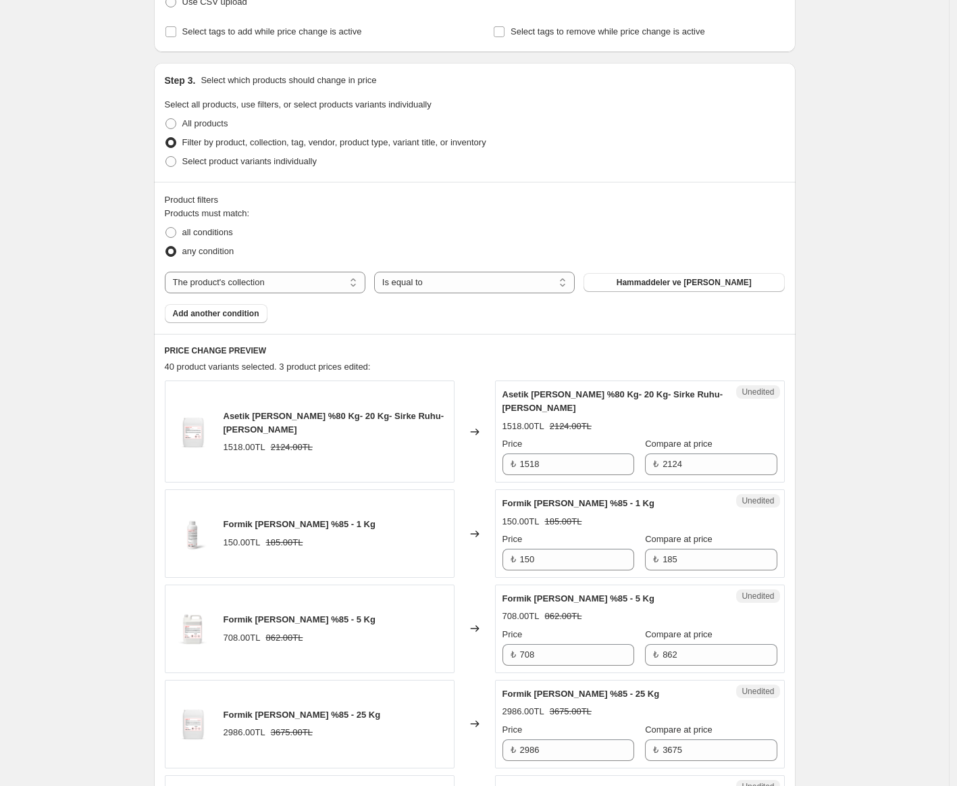
scroll to position [278, 0]
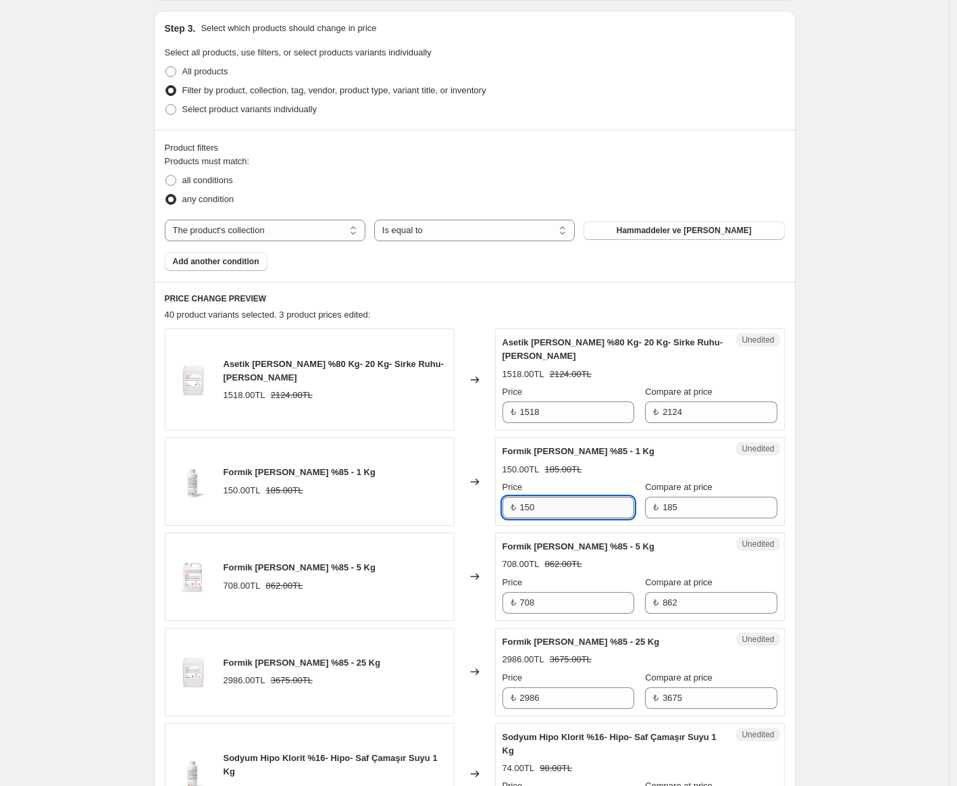
click at [557, 507] on input "150" at bounding box center [577, 508] width 114 height 22
type input "105"
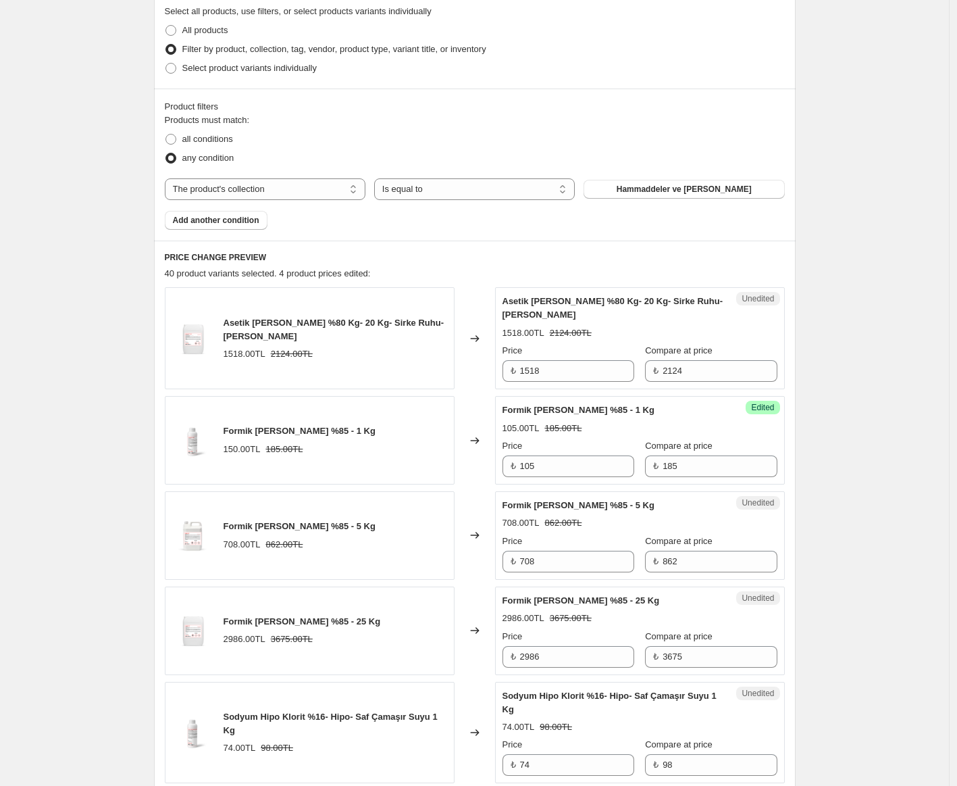
scroll to position [504, 0]
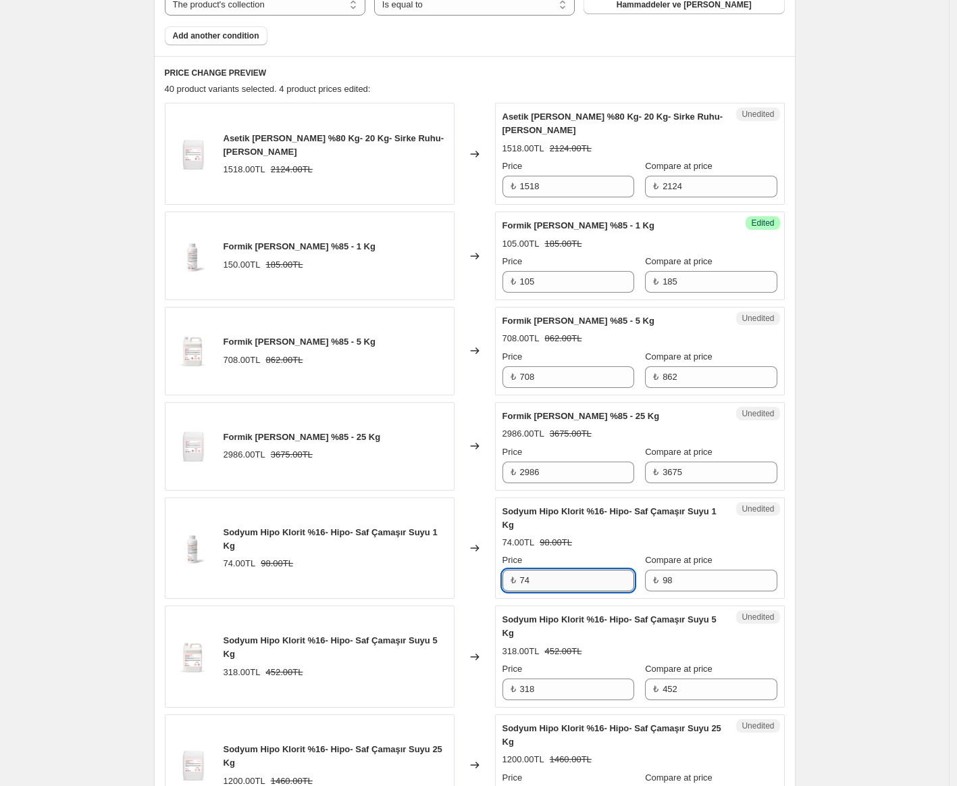
click at [592, 583] on input "74" at bounding box center [577, 581] width 114 height 22
type input "72"
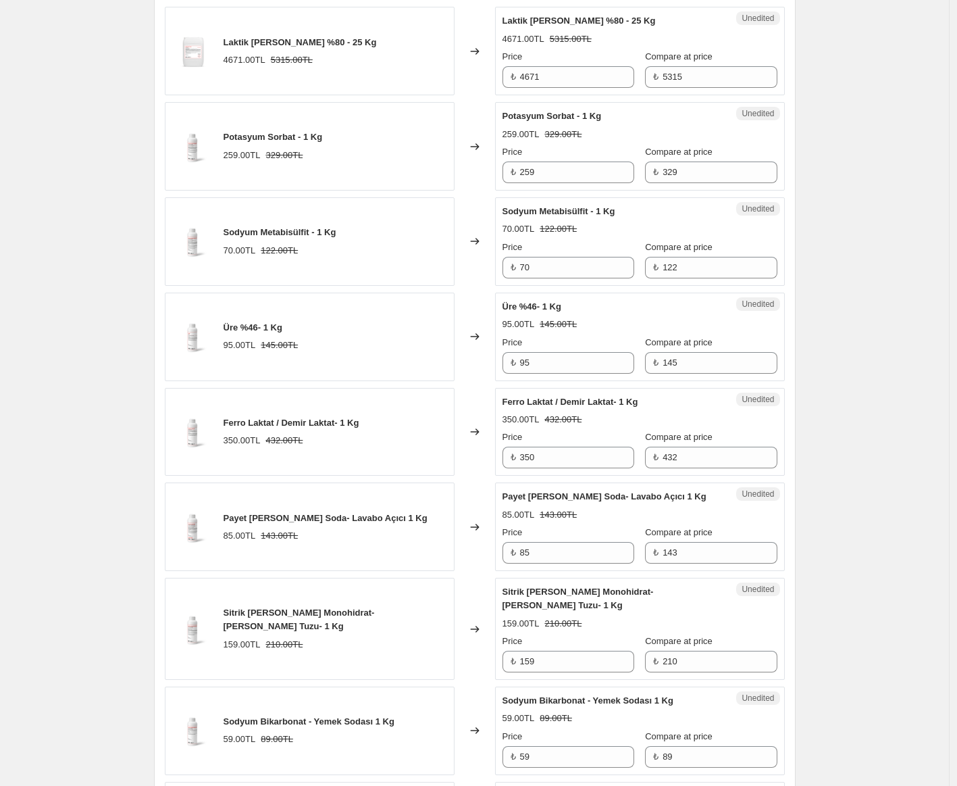
scroll to position [2035, 0]
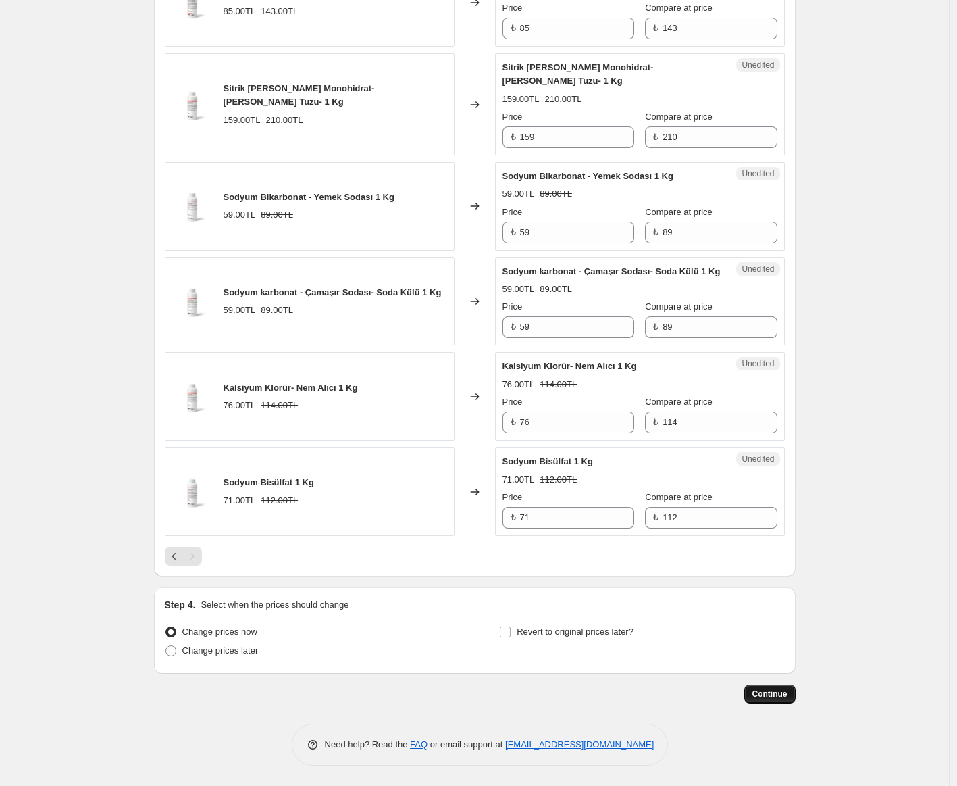
click at [760, 689] on span "Continue" at bounding box center [770, 694] width 35 height 11
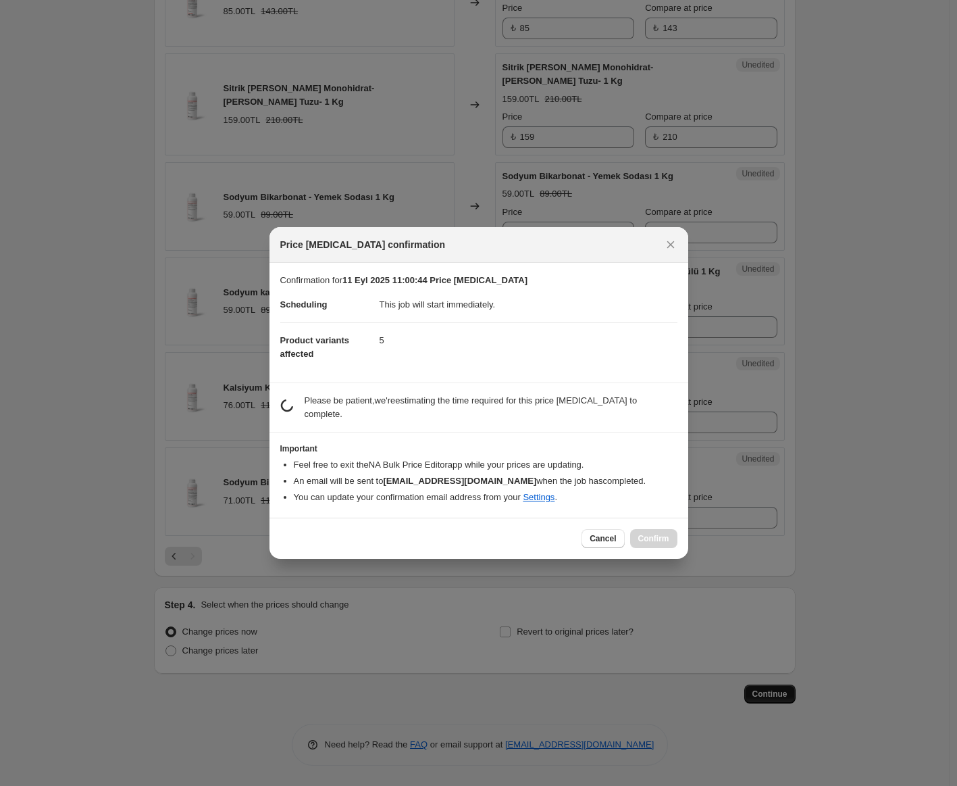
scroll to position [0, 0]
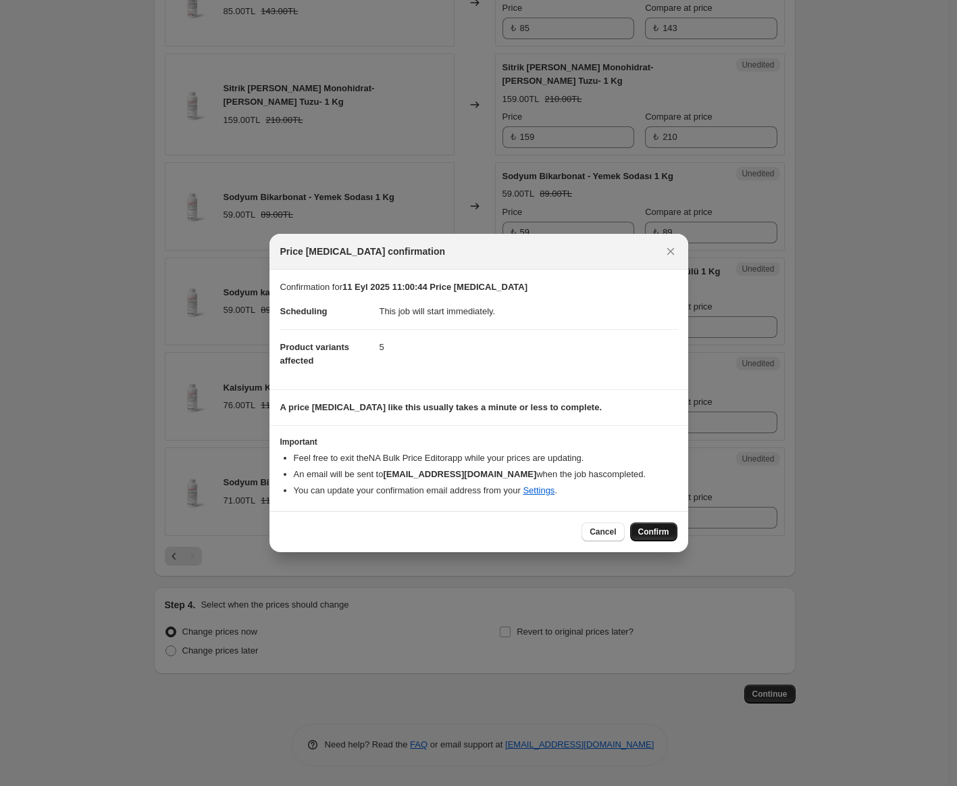
click at [665, 529] on span "Confirm" at bounding box center [654, 531] width 31 height 11
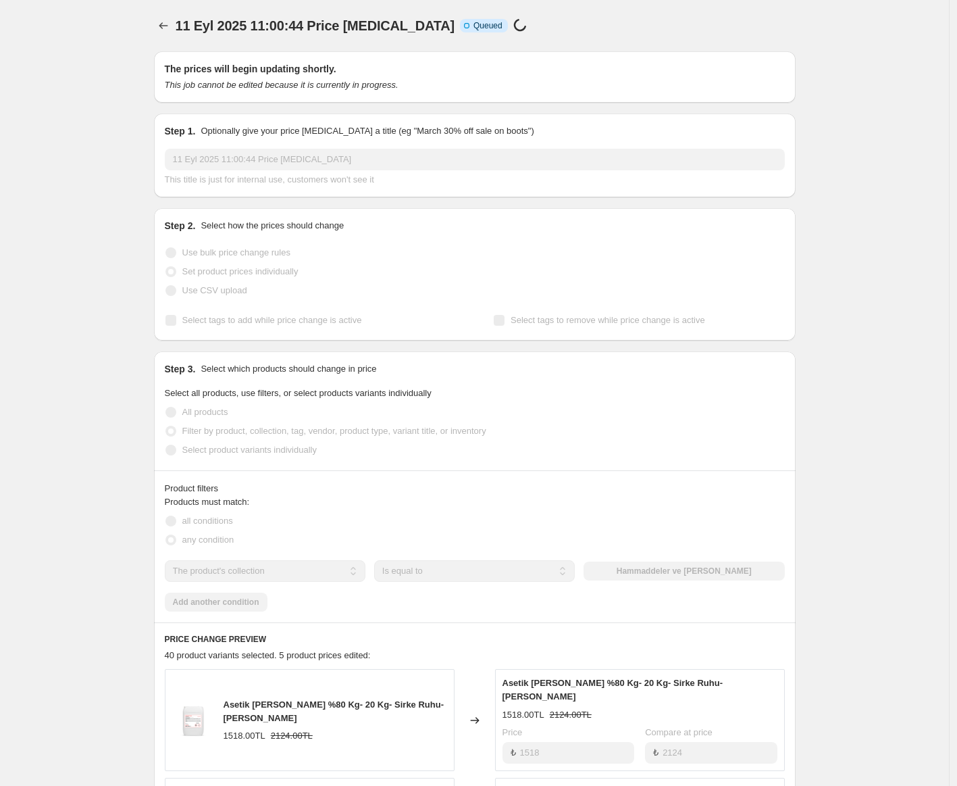
scroll to position [1999, 0]
